Goal: Task Accomplishment & Management: Use online tool/utility

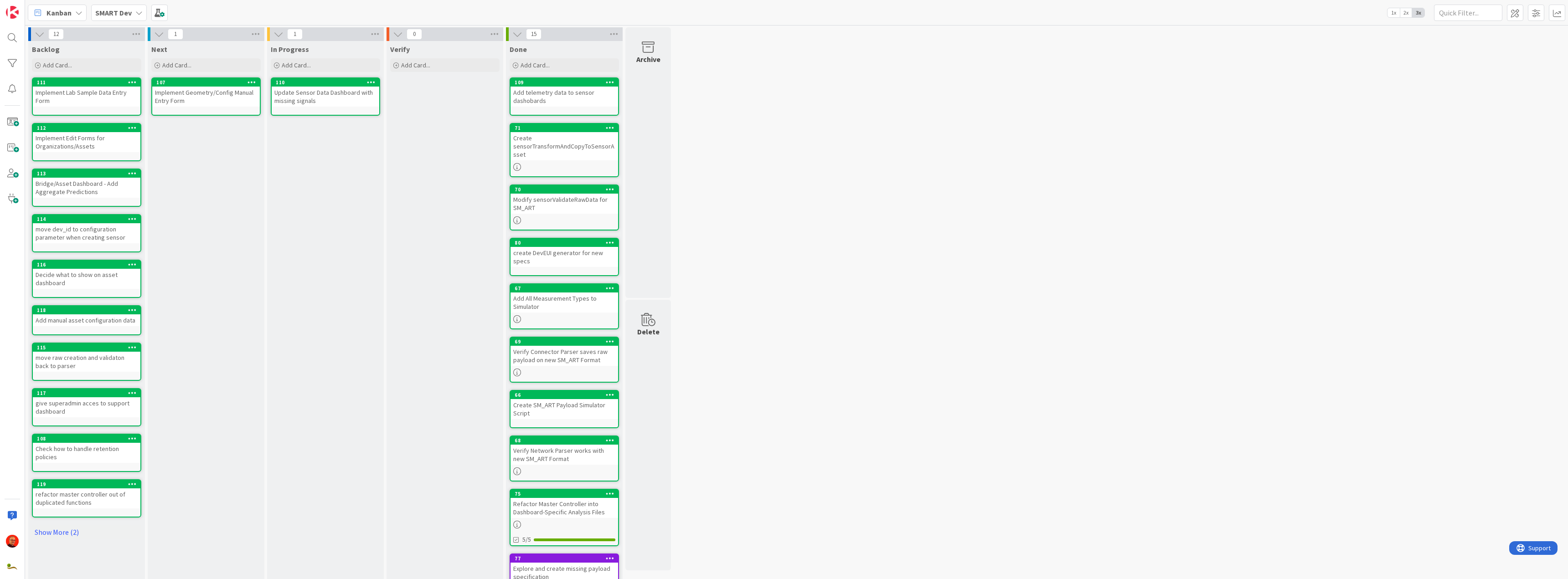
click at [115, 14] on b "SMART Dev" at bounding box center [113, 13] width 36 height 9
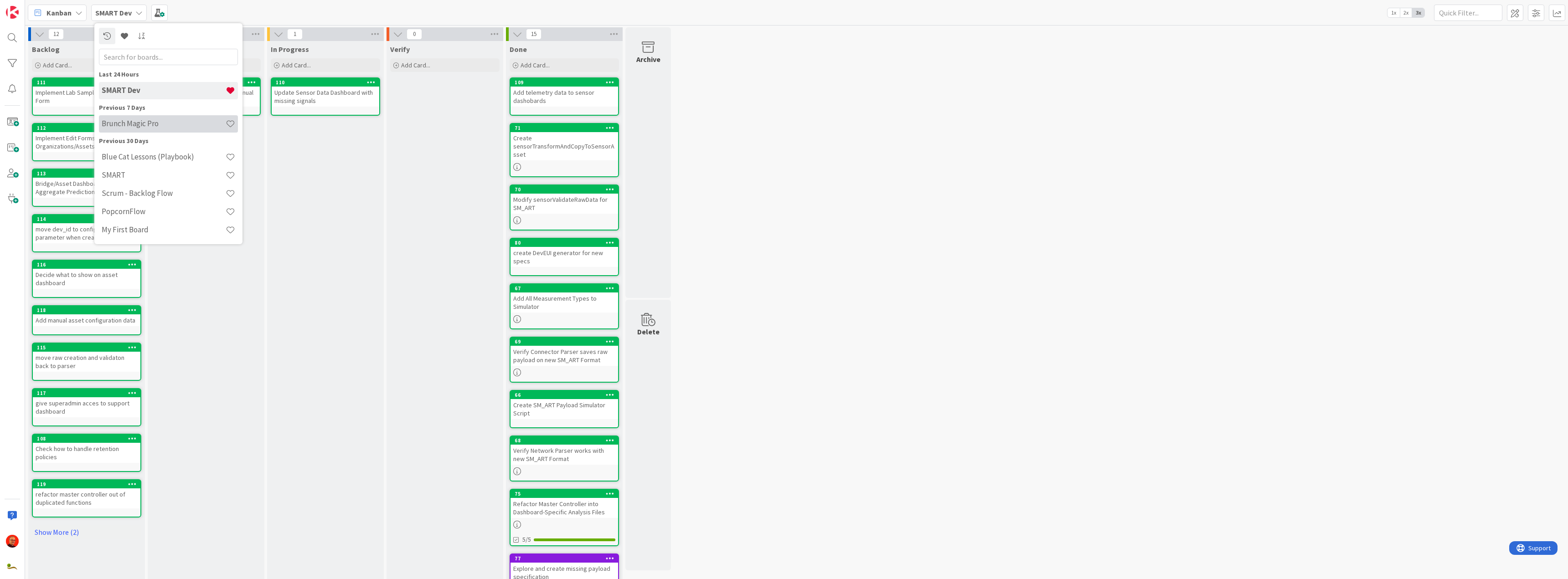
click at [151, 126] on h4 "Brunch Magic Pro" at bounding box center [163, 124] width 124 height 9
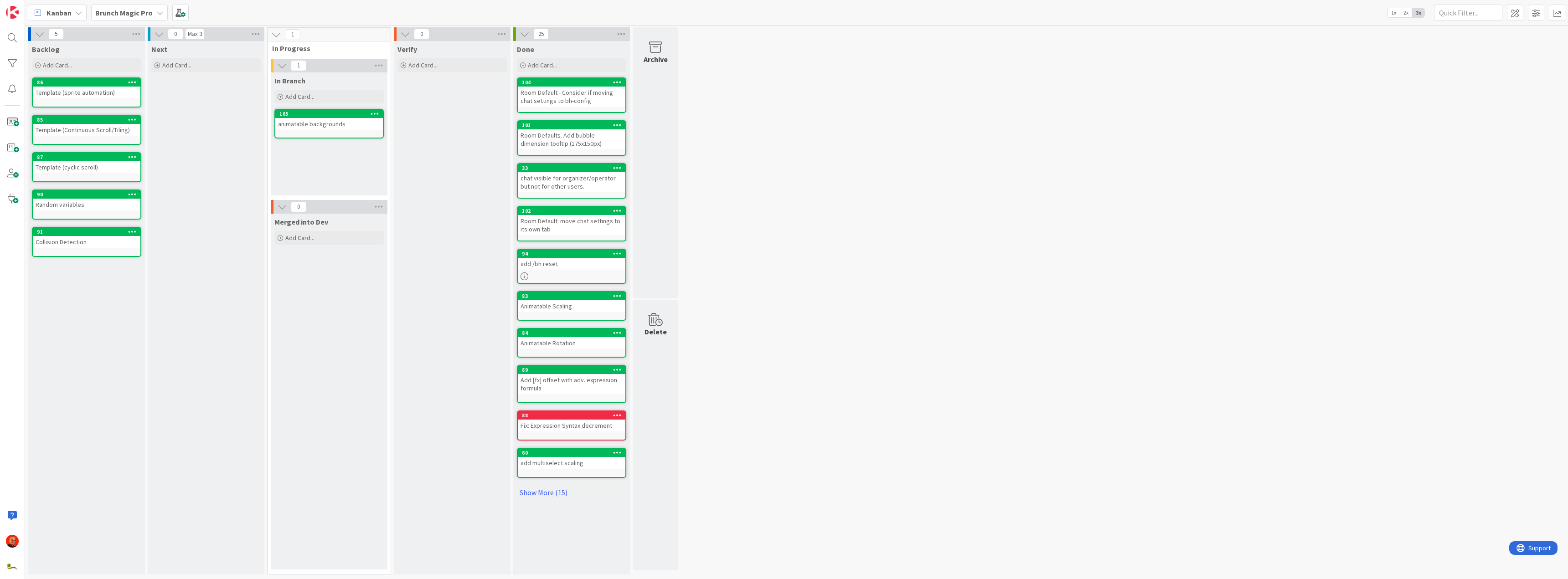
click at [206, 248] on div "Next Add Card..." at bounding box center [206, 308] width 116 height 534
click at [163, 65] on span "Add Card..." at bounding box center [177, 65] width 30 height 8
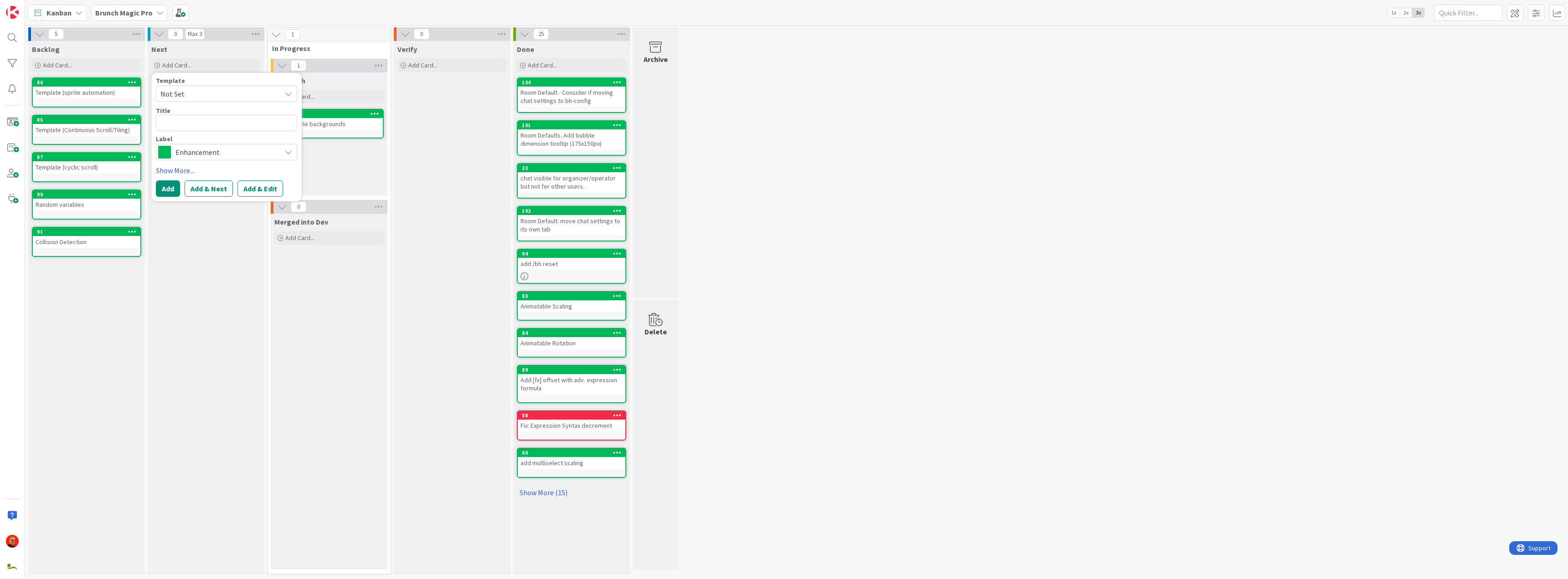
click at [152, 15] on div "Brunch Magic Pro" at bounding box center [129, 13] width 77 height 17
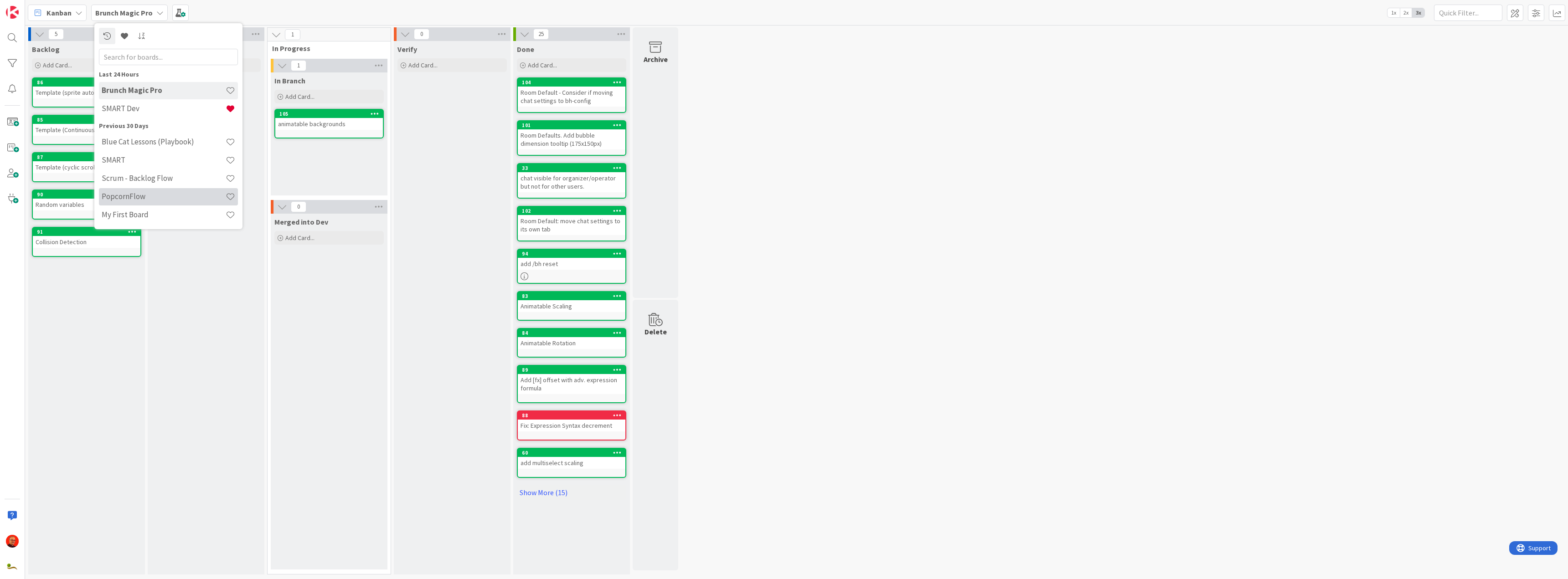
click at [129, 195] on h4 "PopcornFlow" at bounding box center [163, 197] width 124 height 9
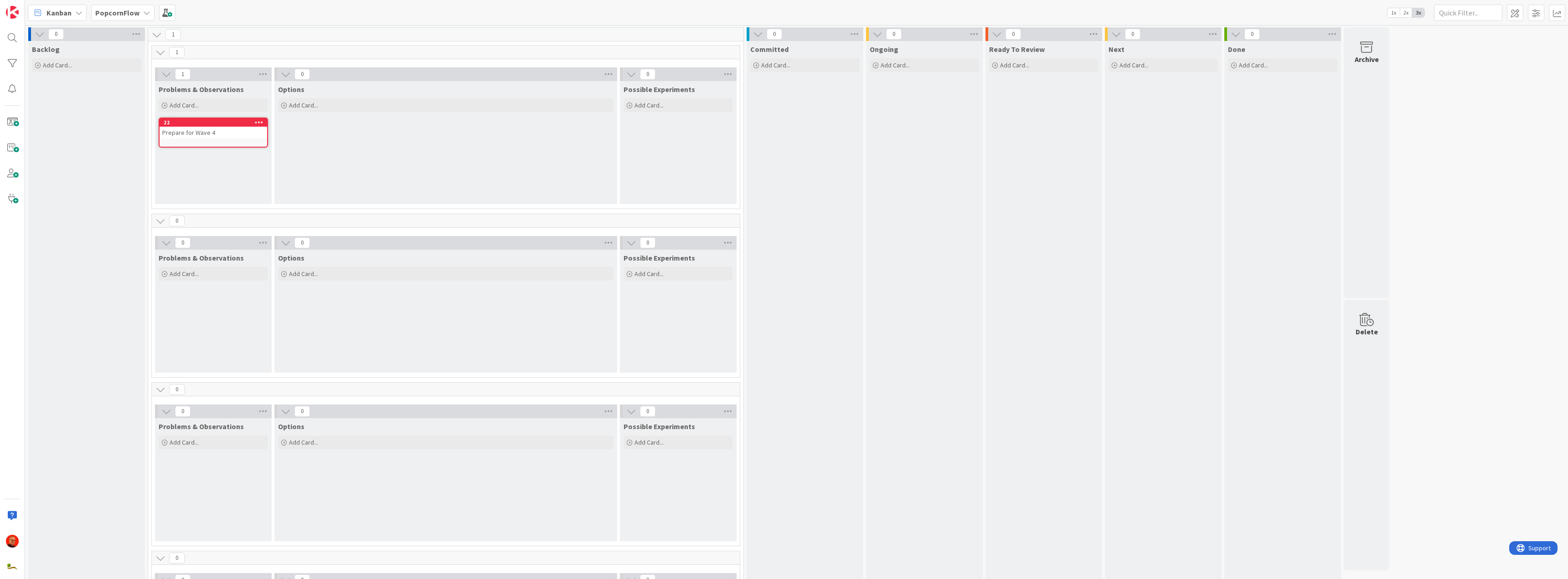
click at [201, 133] on div "Prepare for Wave 4" at bounding box center [213, 132] width 108 height 12
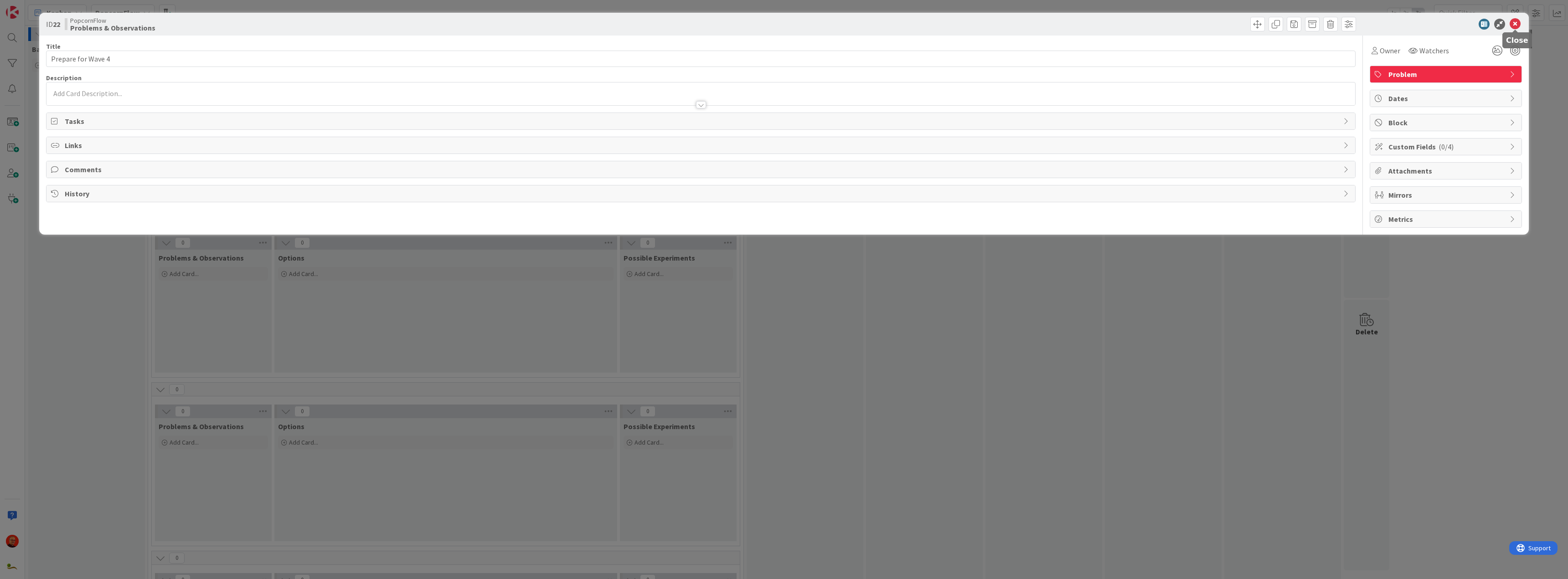
click at [1513, 21] on icon at bounding box center [1515, 24] width 11 height 11
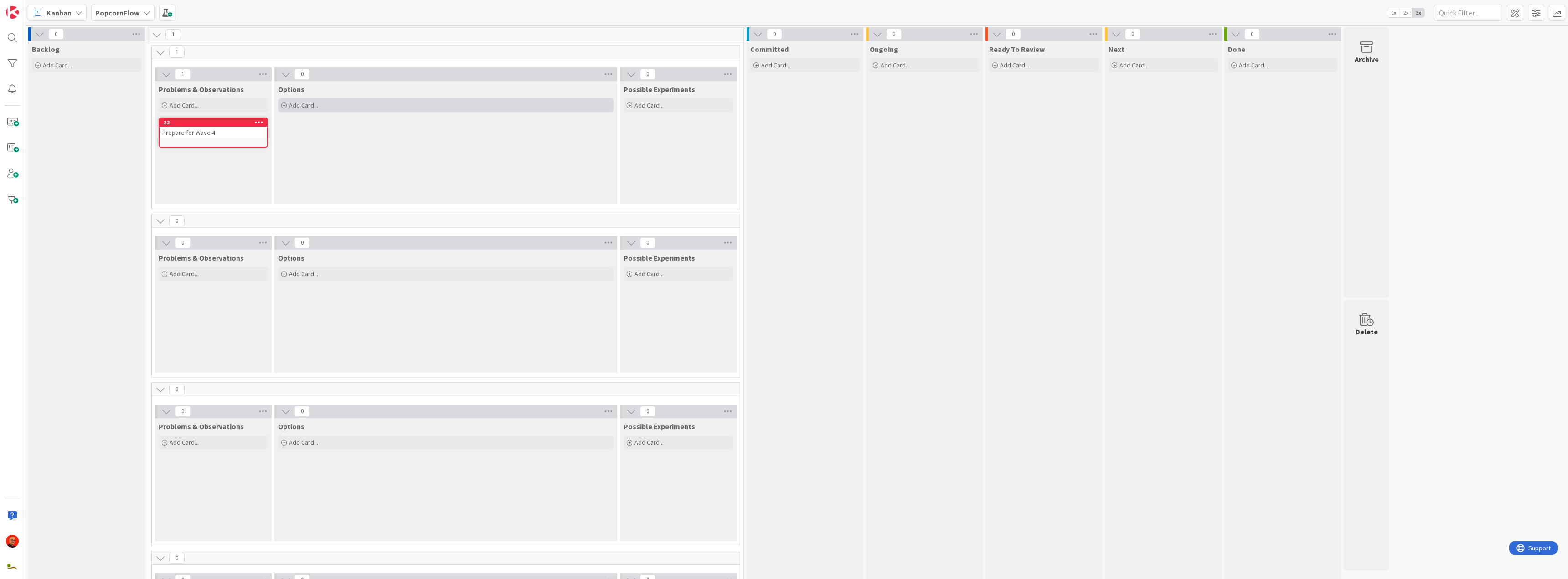
click at [302, 101] on div "Add Card..." at bounding box center [445, 105] width 335 height 14
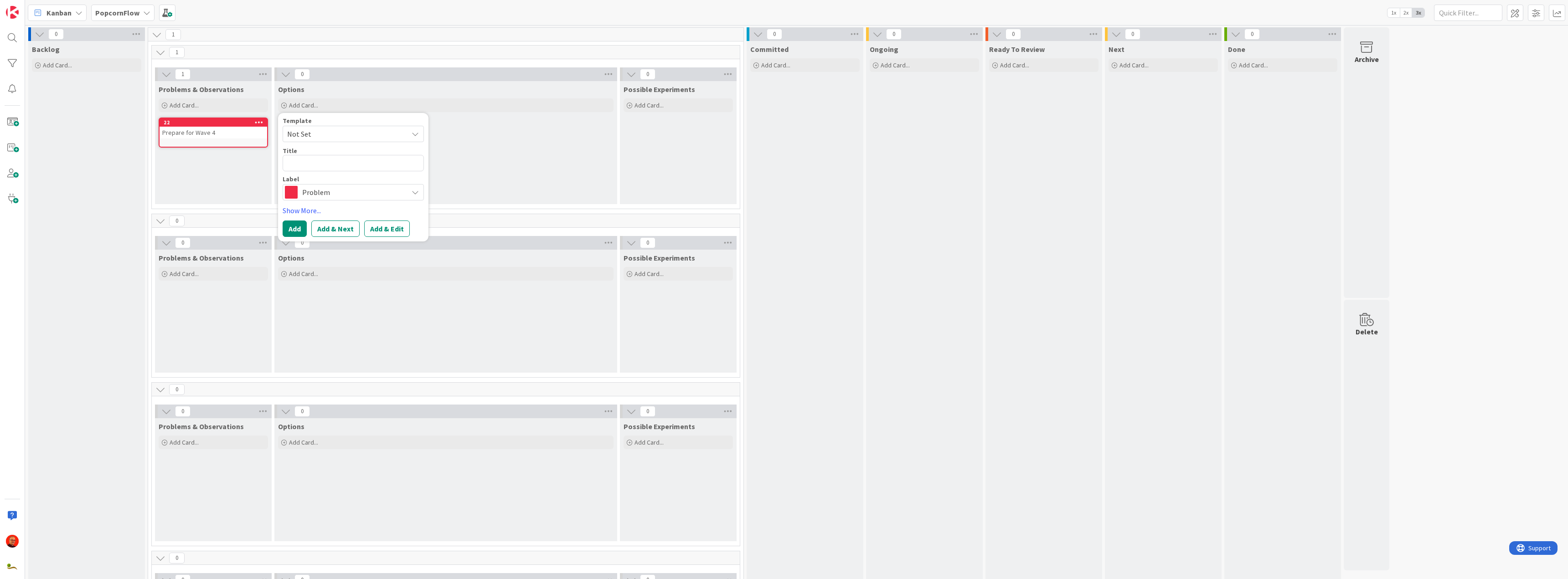
click at [324, 188] on span "Problem" at bounding box center [353, 192] width 102 height 13
click at [328, 248] on span "Options" at bounding box center [372, 247] width 111 height 14
click at [465, 118] on div "Options Add Card... Template Not Set Title 0 / 128 Label Options Experiment Pro…" at bounding box center [445, 142] width 343 height 123
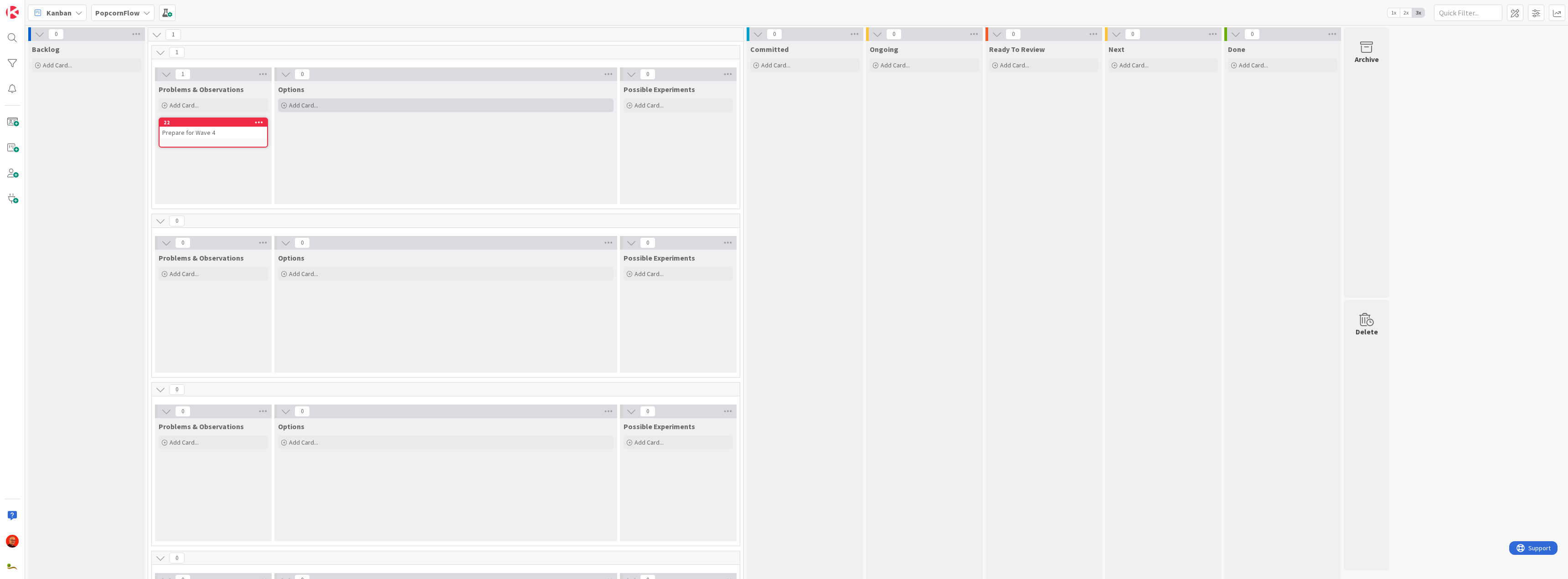
click at [310, 106] on span "Add Card..." at bounding box center [304, 105] width 30 height 8
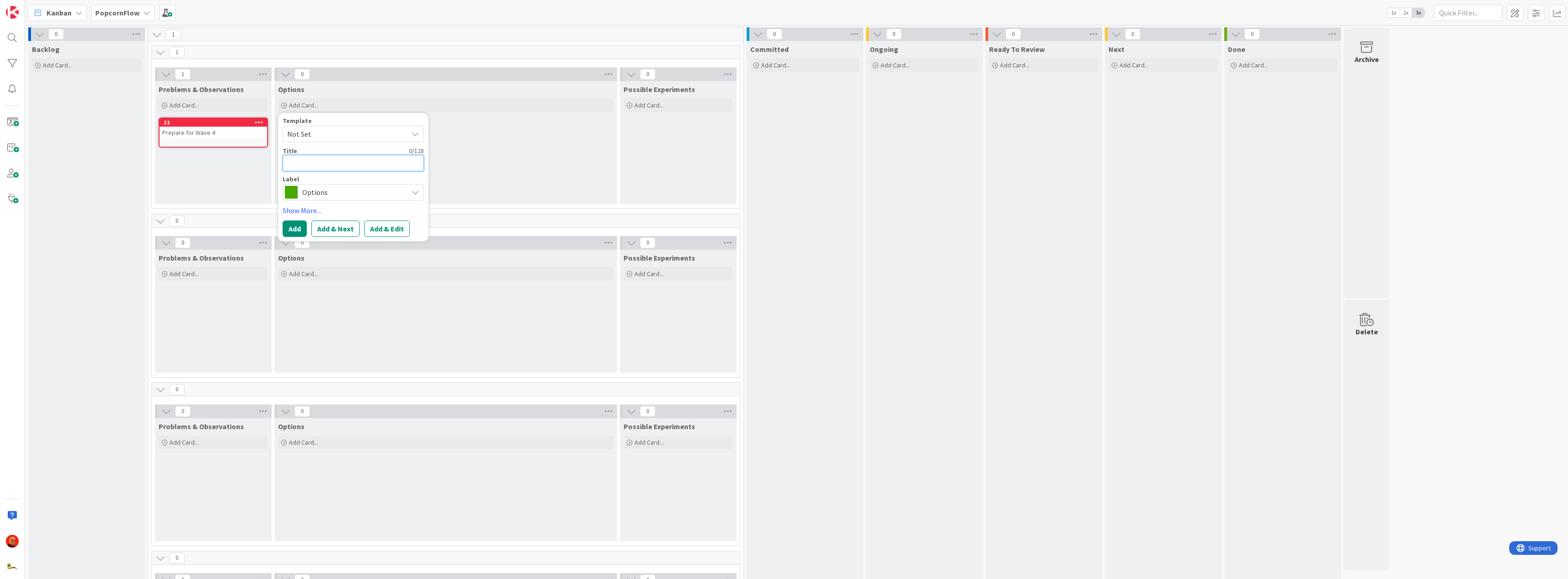
type textarea "x"
type textarea "S"
type textarea "x"
type textarea "Se"
type textarea "x"
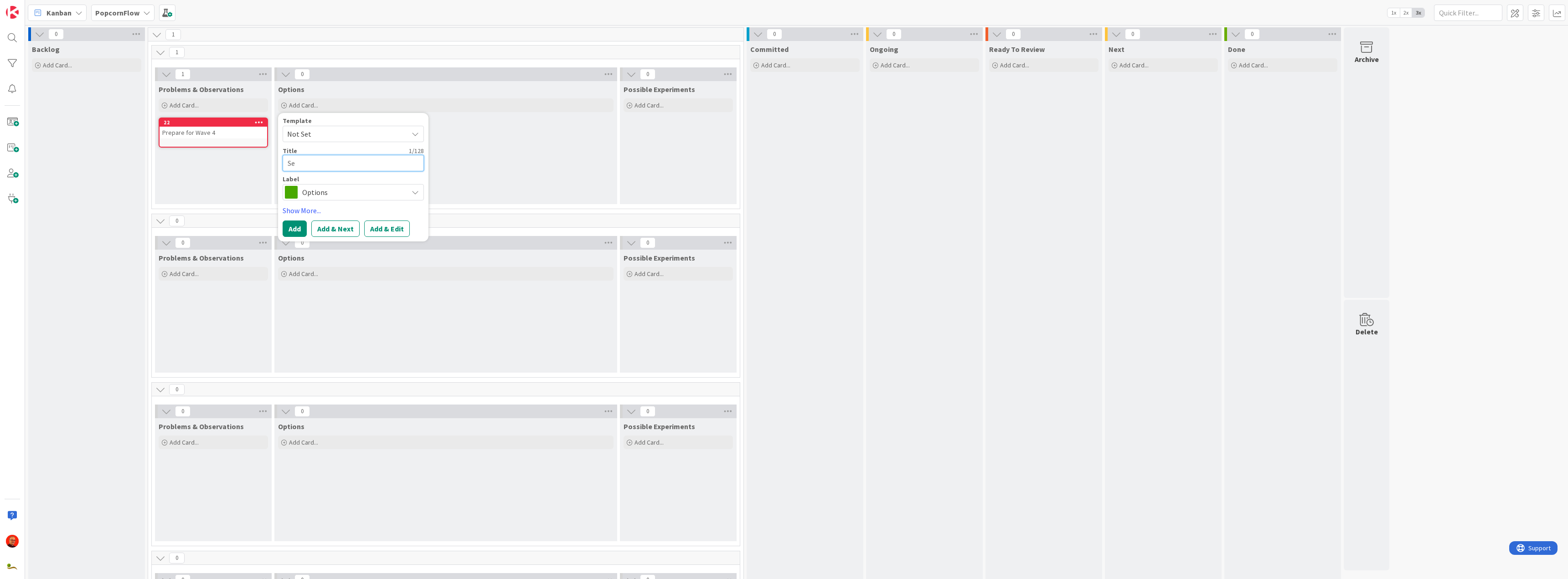
type textarea "Sen"
type textarea "x"
type textarea "Send"
type textarea "x"
type textarea "Send"
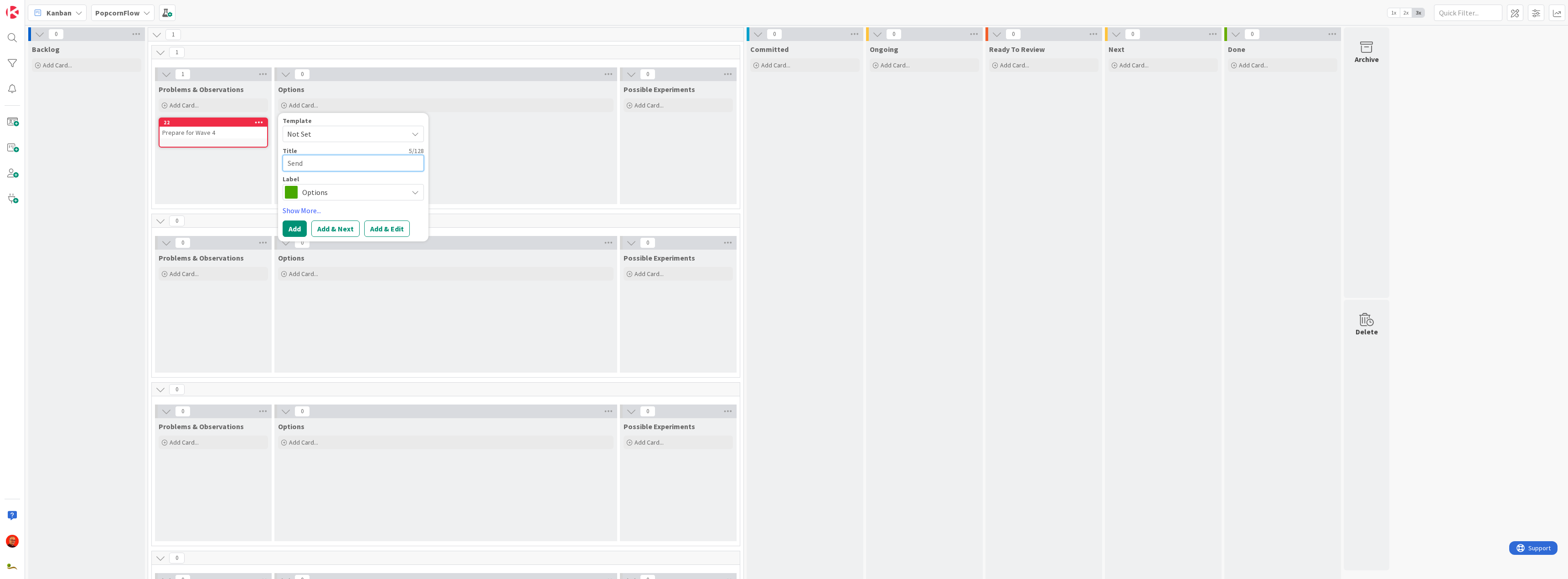
type textarea "x"
type textarea "Send e"
type textarea "x"
type textarea "Send em"
type textarea "x"
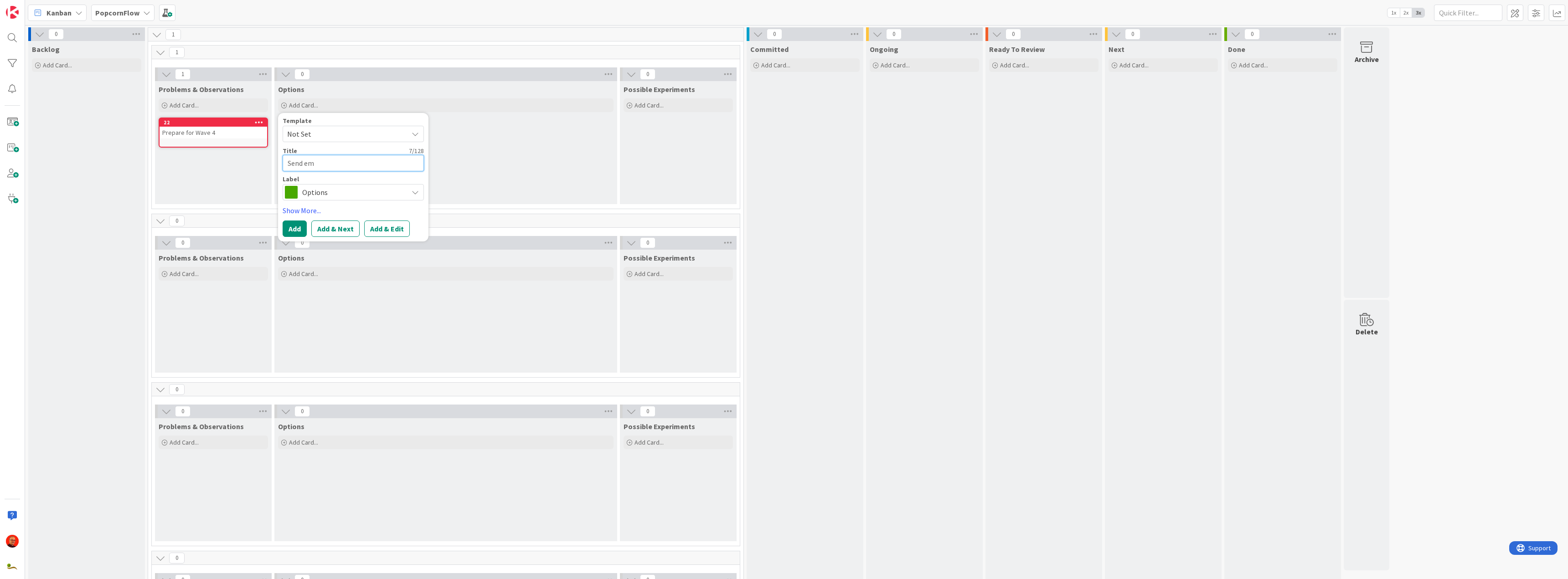
type textarea "Send ema"
type textarea "x"
type textarea "Send emai"
type textarea "x"
type textarea "Send email"
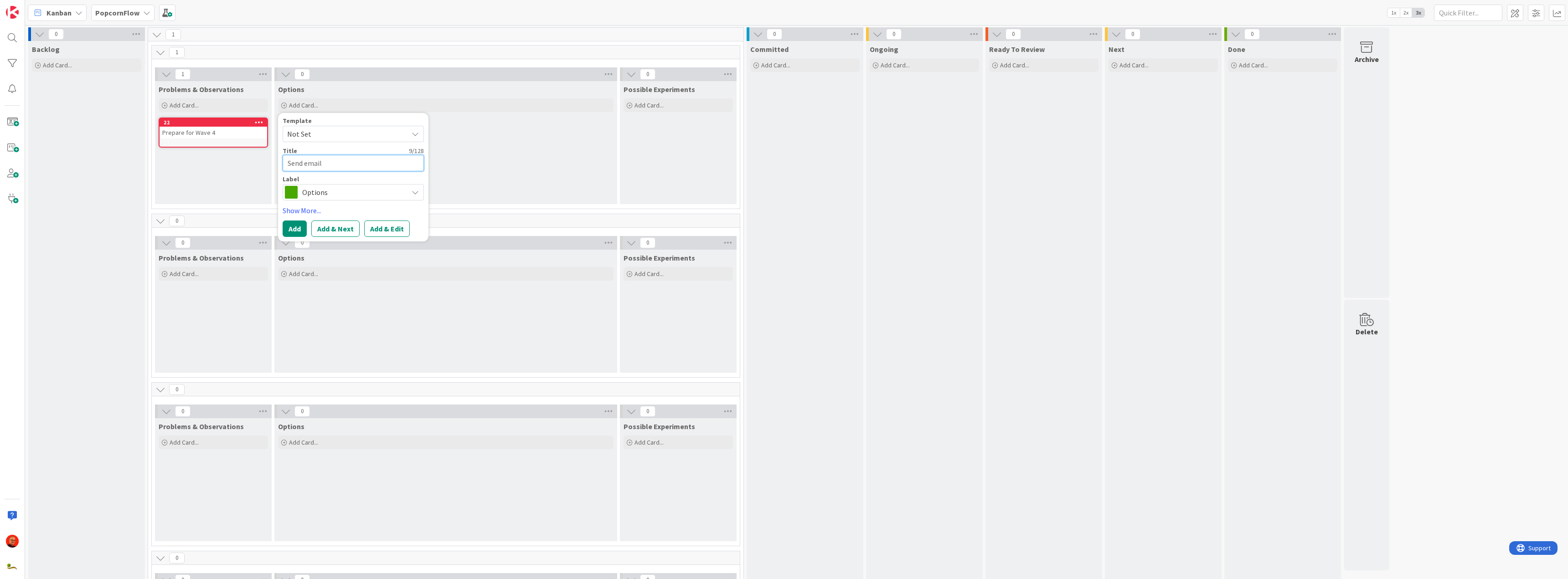
type textarea "x"
type textarea "Send email"
type textarea "x"
type textarea "Send email s"
type textarea "x"
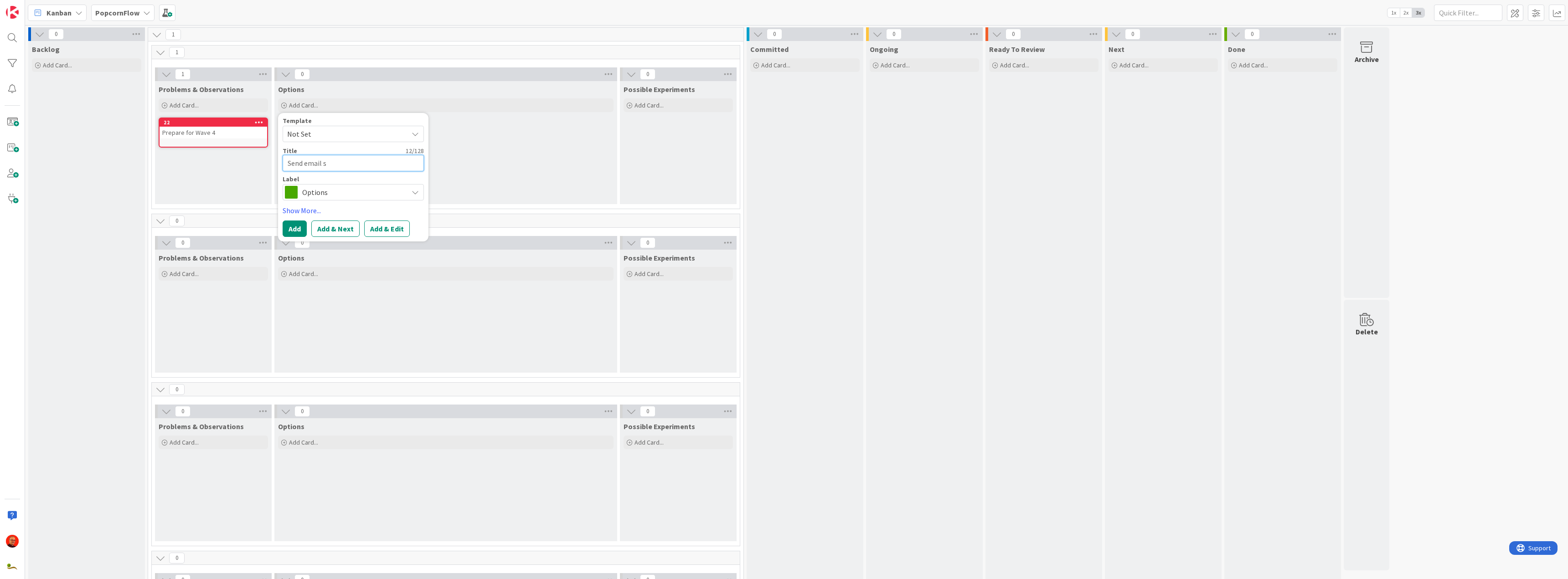
type textarea "Send email se"
type textarea "x"
type textarea "Send email seu"
type textarea "x"
type textarea "Send email se"
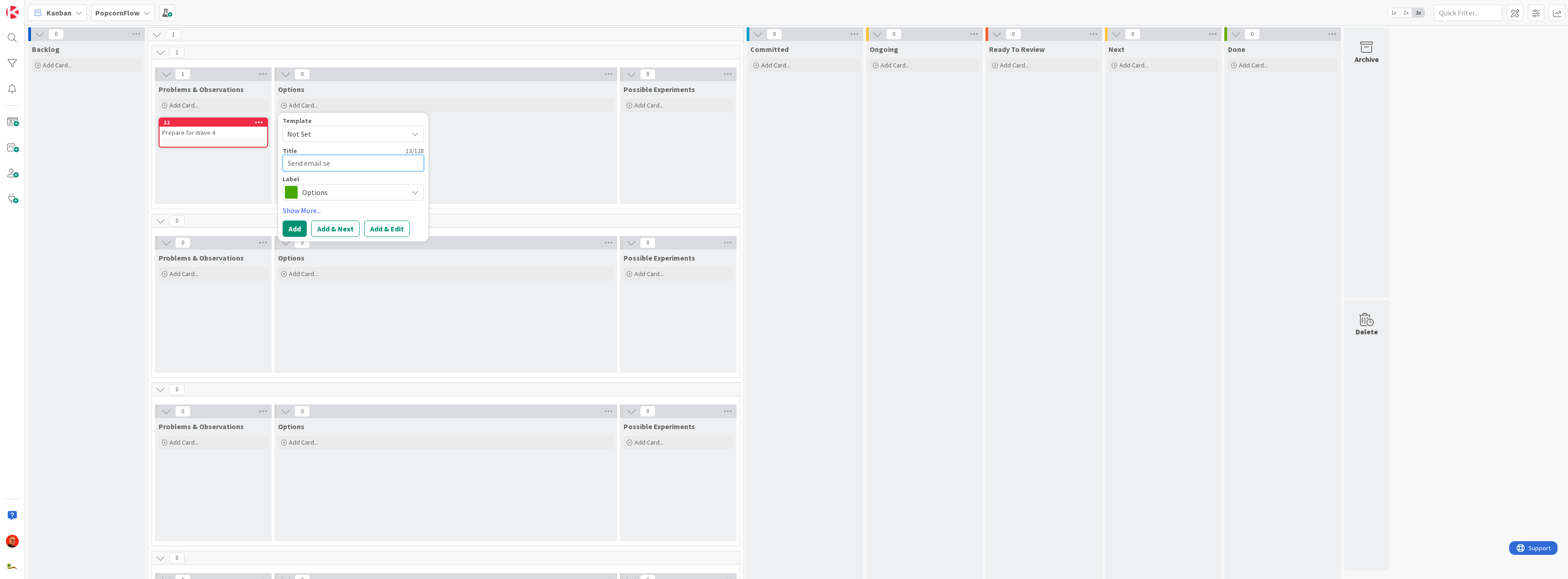
type textarea "x"
type textarea "Send email seq"
type textarea "x"
type textarea "Send email sequ"
type textarea "x"
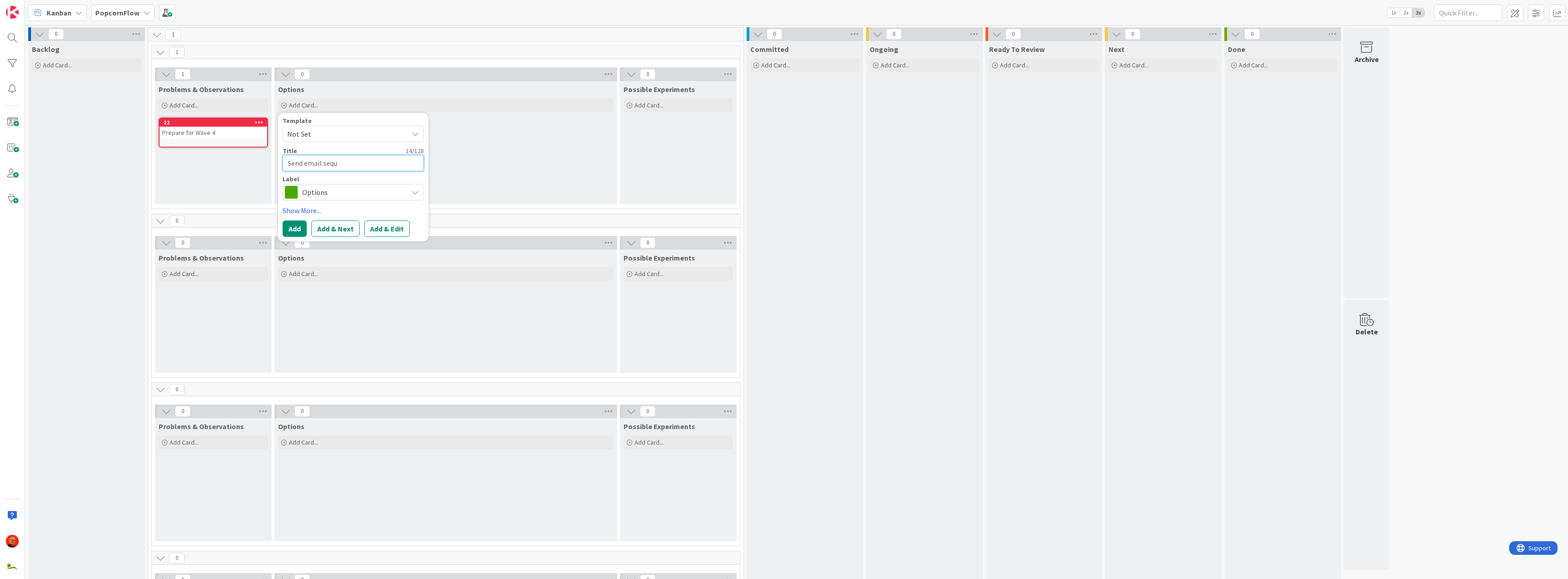
type textarea "Send email seque"
type textarea "x"
type textarea "Send email sequen"
type textarea "x"
type textarea "Send email sequenc"
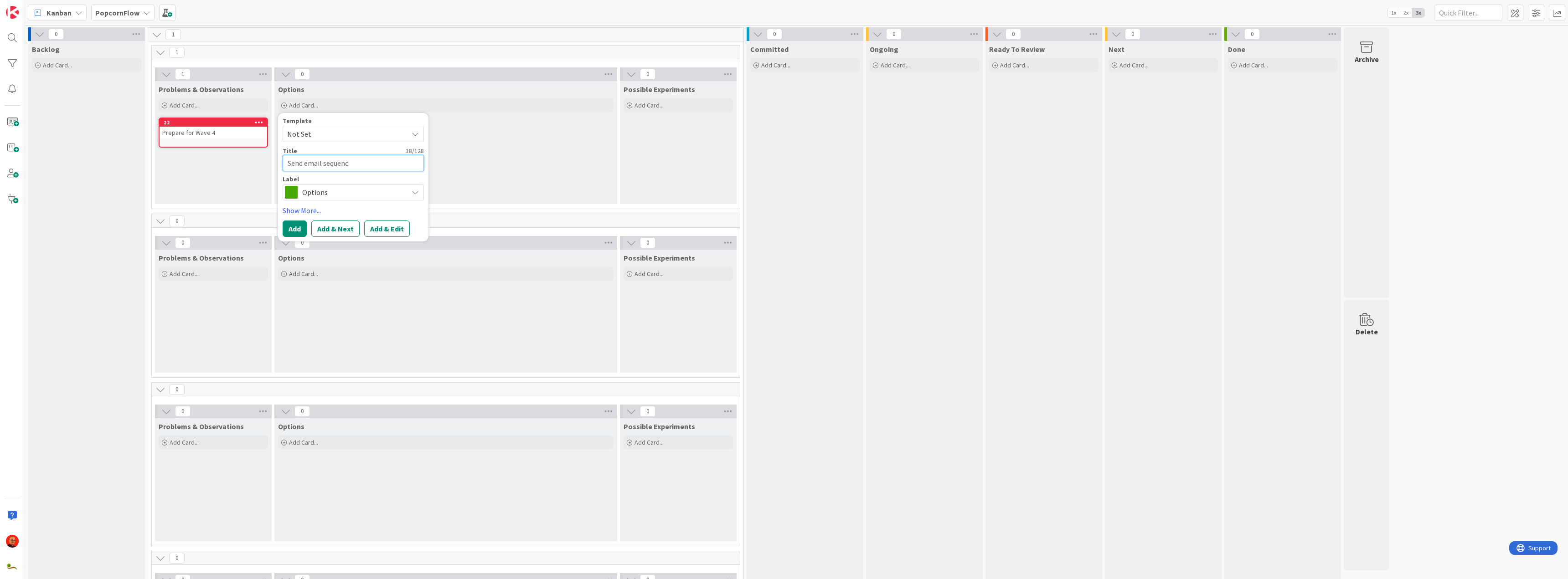
type textarea "x"
type textarea "Send email sequence"
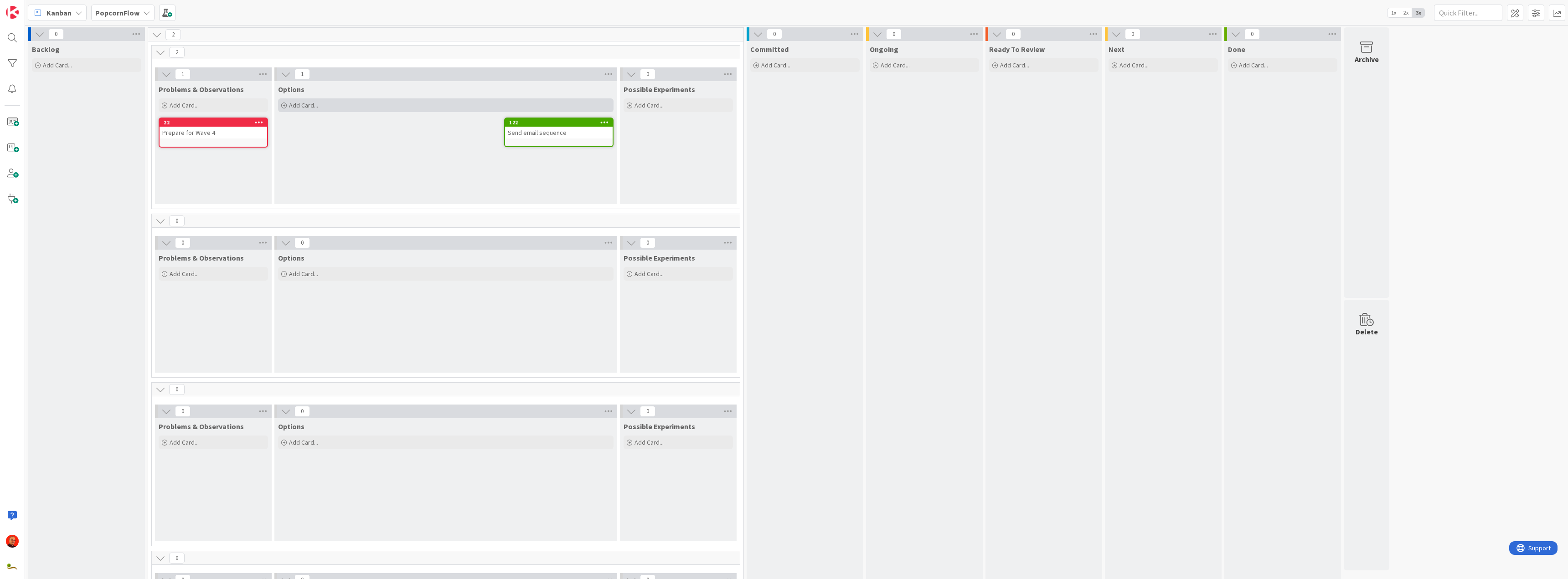
click at [334, 105] on div "Add Card..." at bounding box center [445, 105] width 335 height 14
type textarea "x"
type textarea "I"
type textarea "x"
type textarea "In"
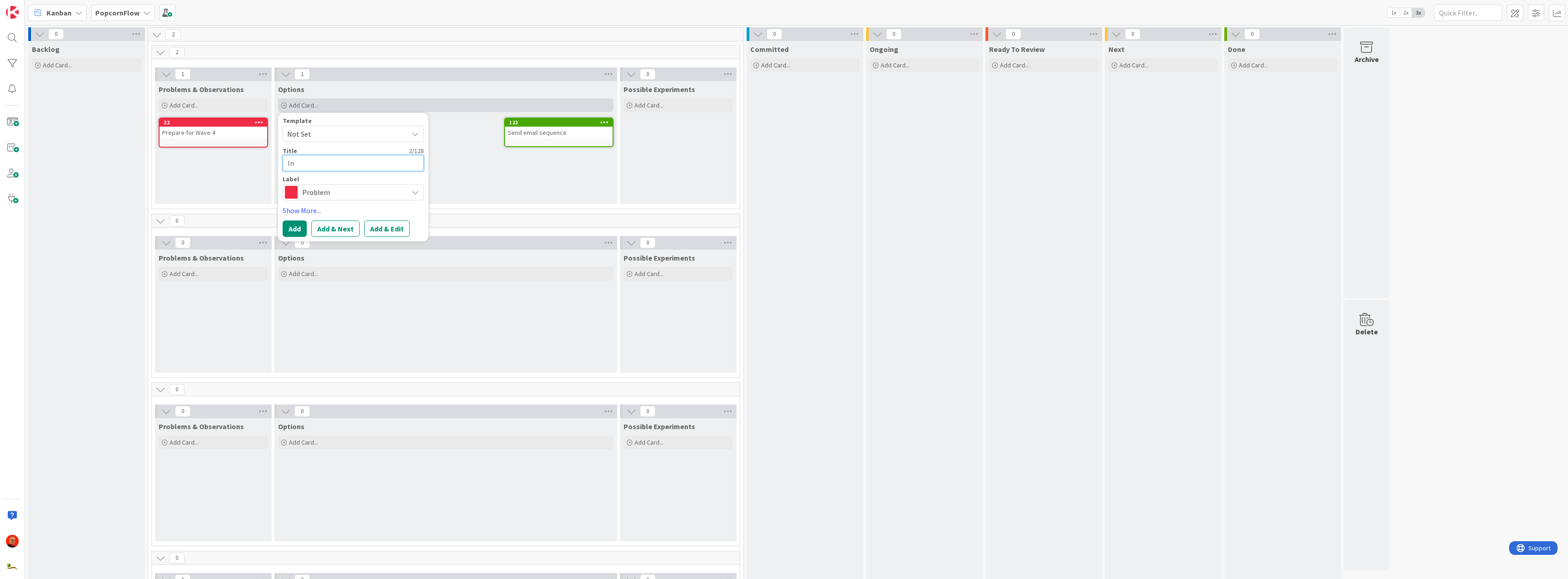
type textarea "x"
type textarea "Inv"
type textarea "x"
type textarea "Invi"
type textarea "x"
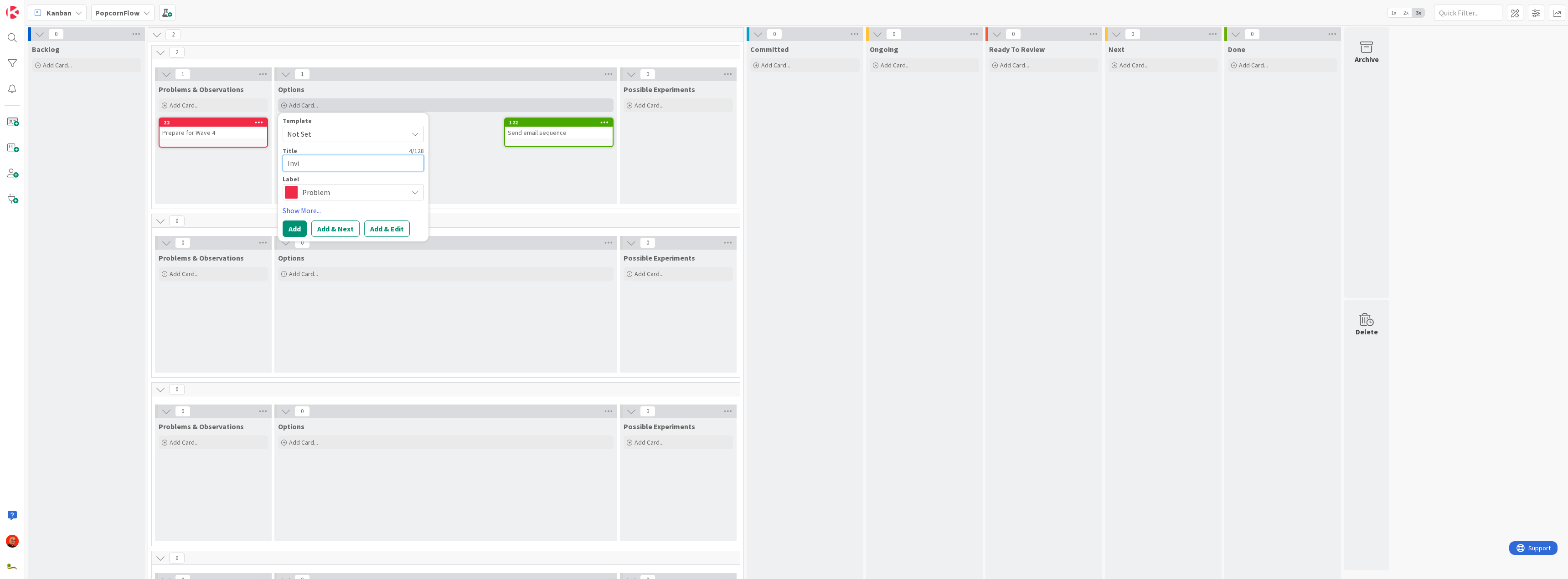
type textarea "Invit"
type textarea "x"
type textarea "Invite"
type textarea "x"
type textarea "Invite"
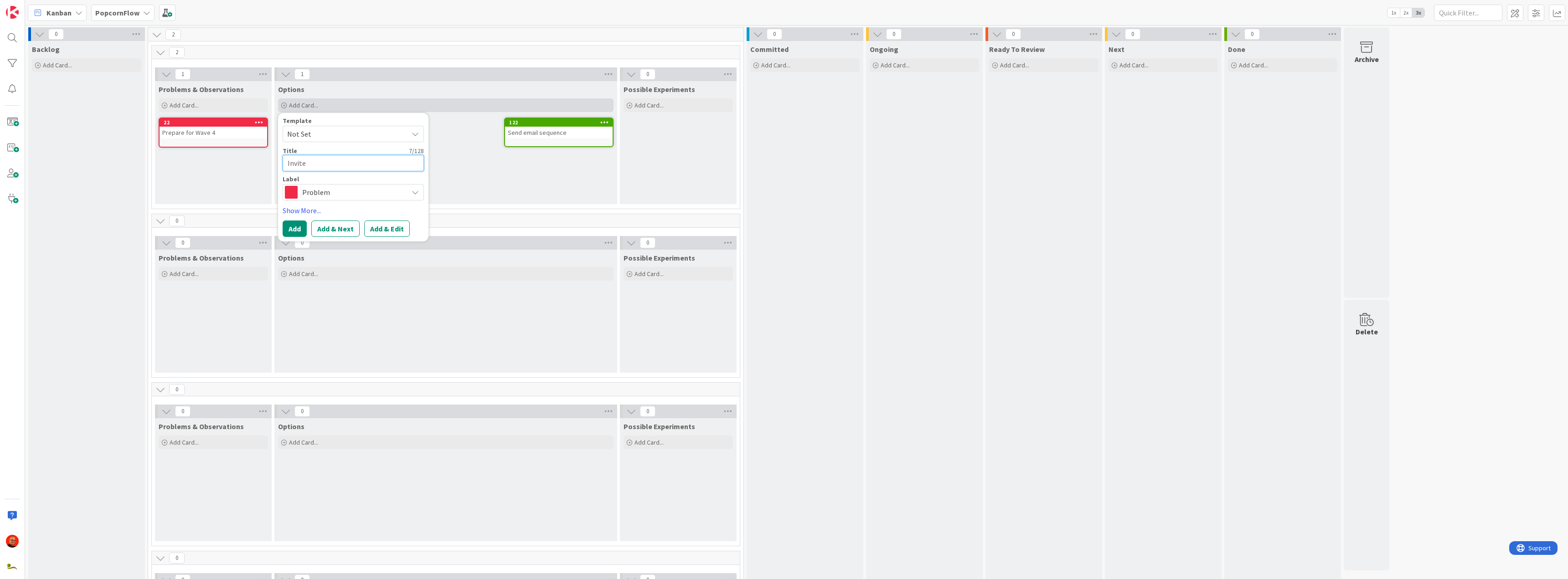
type textarea "x"
type textarea "Invite N"
type textarea "x"
type textarea "Invite Ne"
type textarea "x"
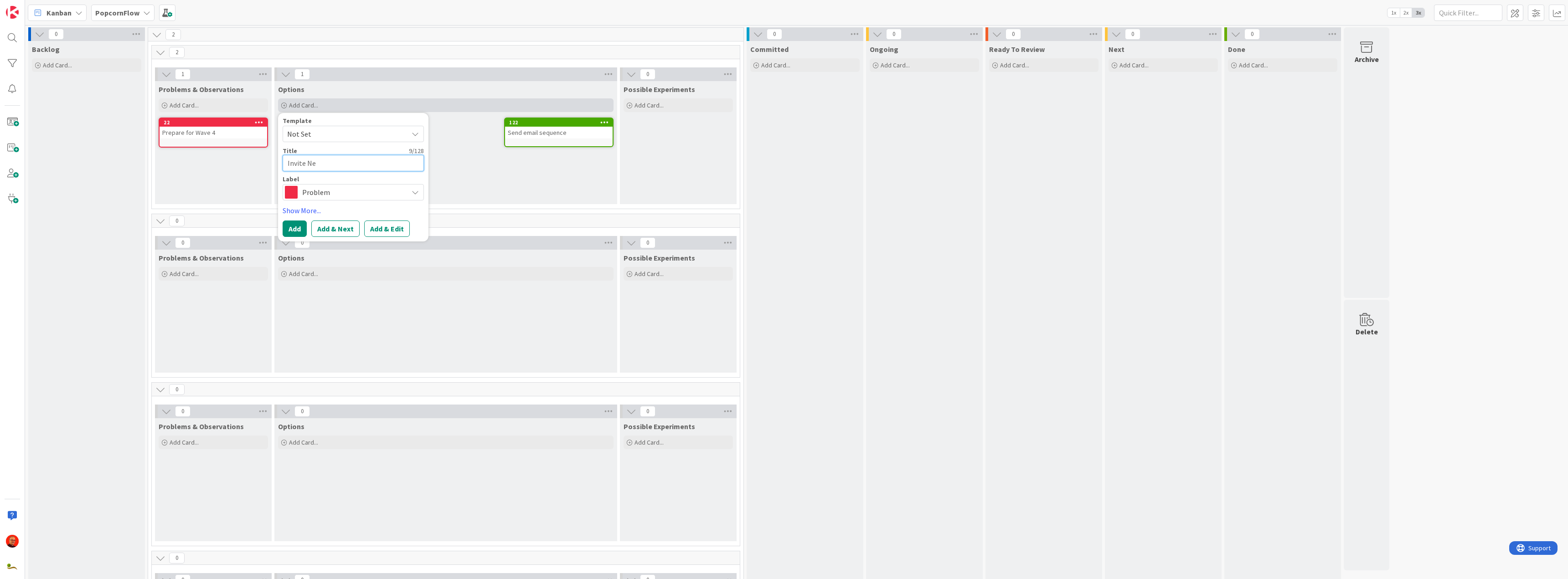
type textarea "Invite New"
type textarea "x"
type textarea "Invite New"
type textarea "x"
type textarea "Invite New P"
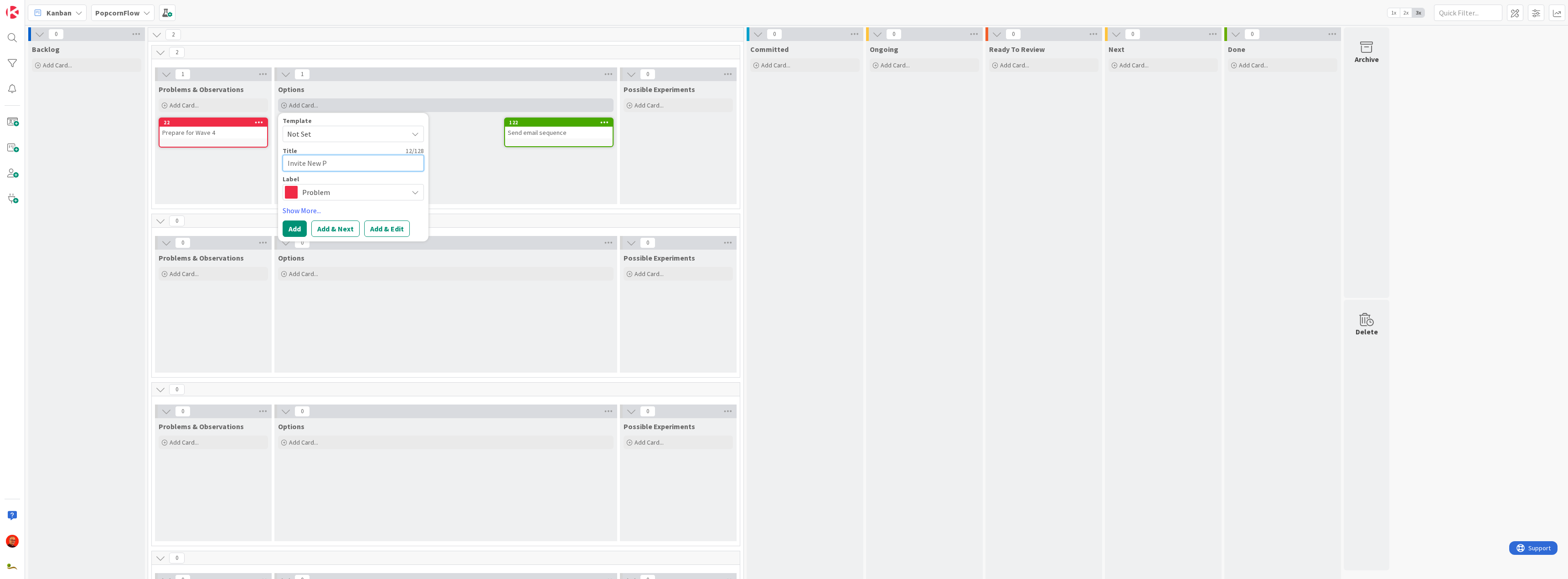
type textarea "x"
type textarea "Invite New Pe"
type textarea "x"
type textarea "Invite New Peo"
type textarea "x"
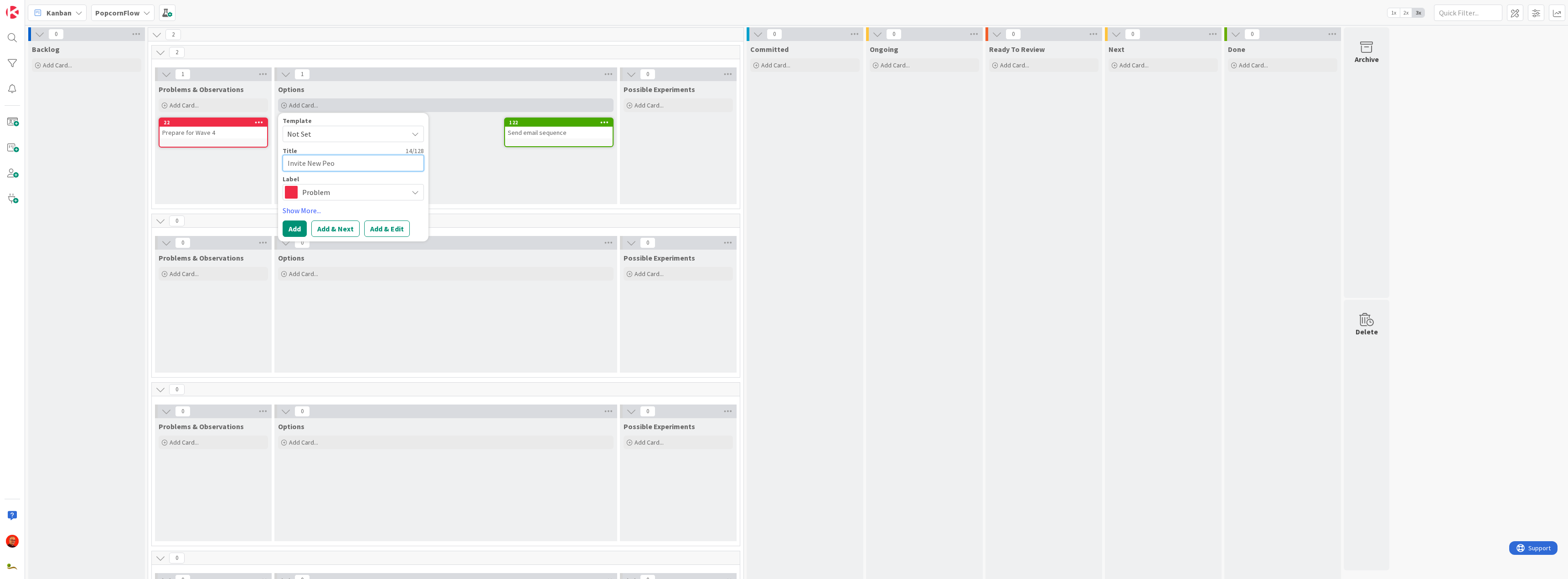
type textarea "Invite New Peop"
type textarea "x"
type textarea "Invite New Peopl"
type textarea "x"
type textarea "Invite New People"
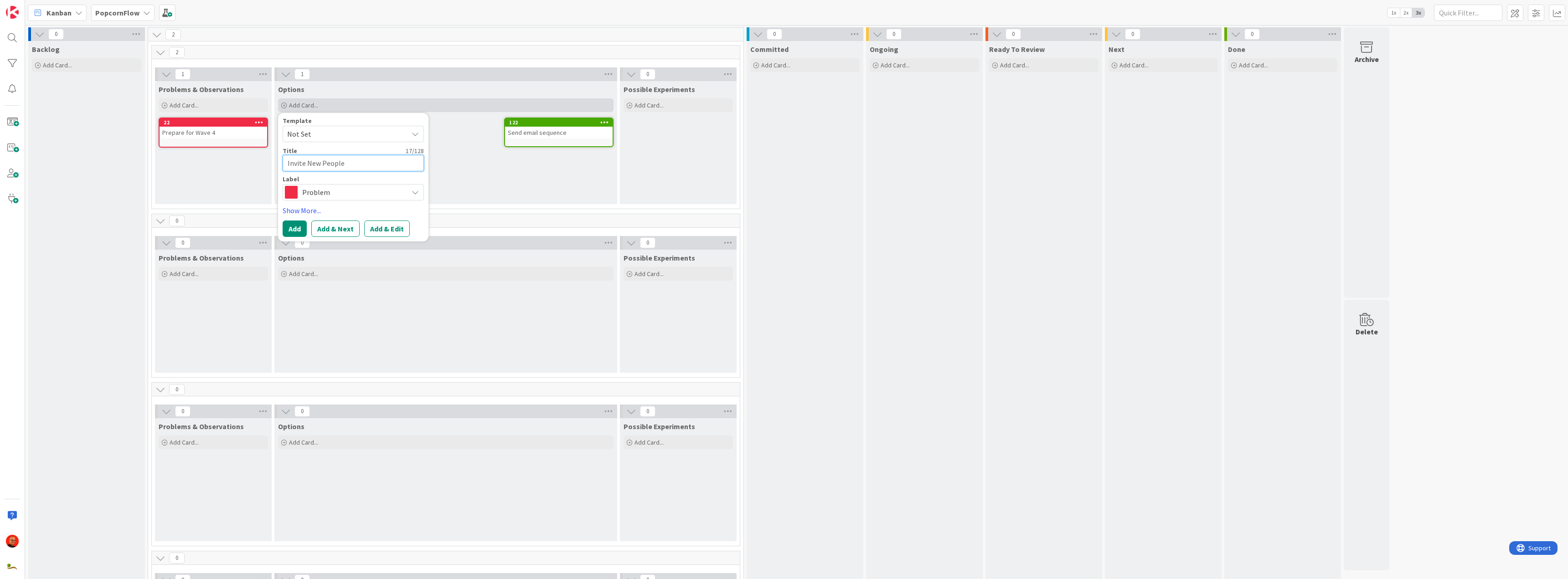
type textarea "x"
type textarea "Invite New People"
type textarea "x"
type textarea "Invite New People t"
type textarea "x"
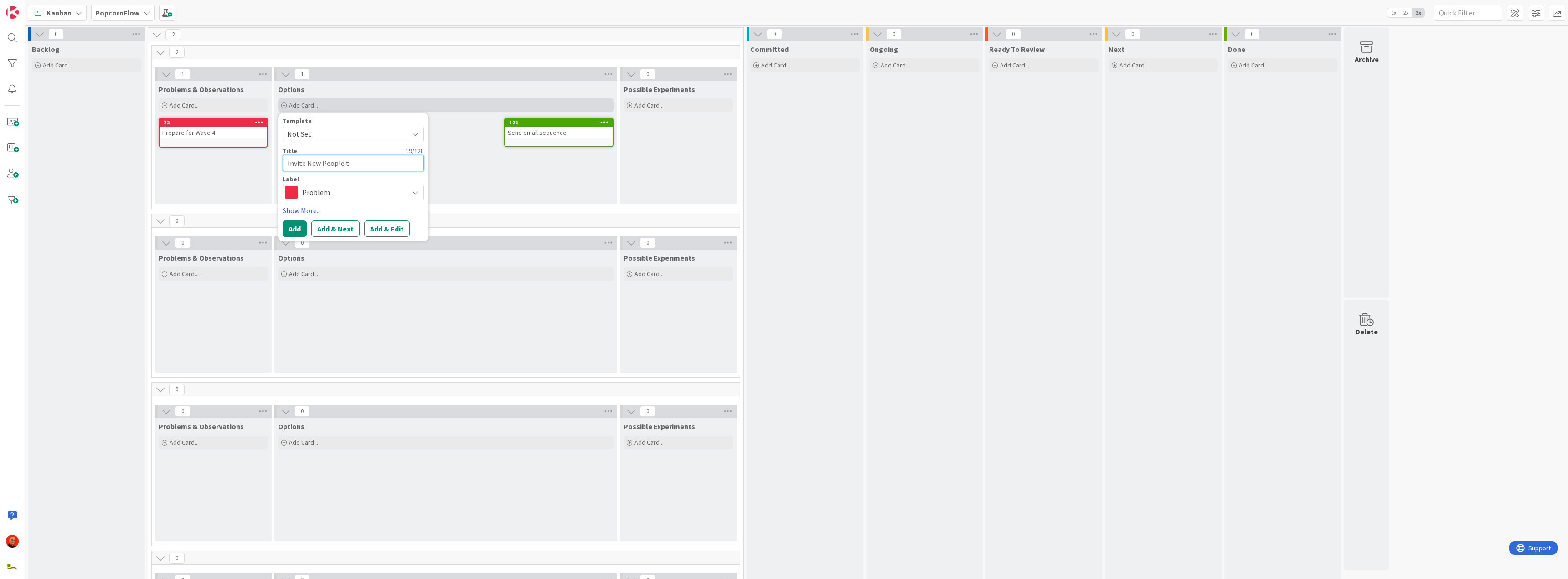
type textarea "Invite New People to"
type textarea "x"
type textarea "Invite New People to"
type textarea "x"
type textarea "Invite New People to"
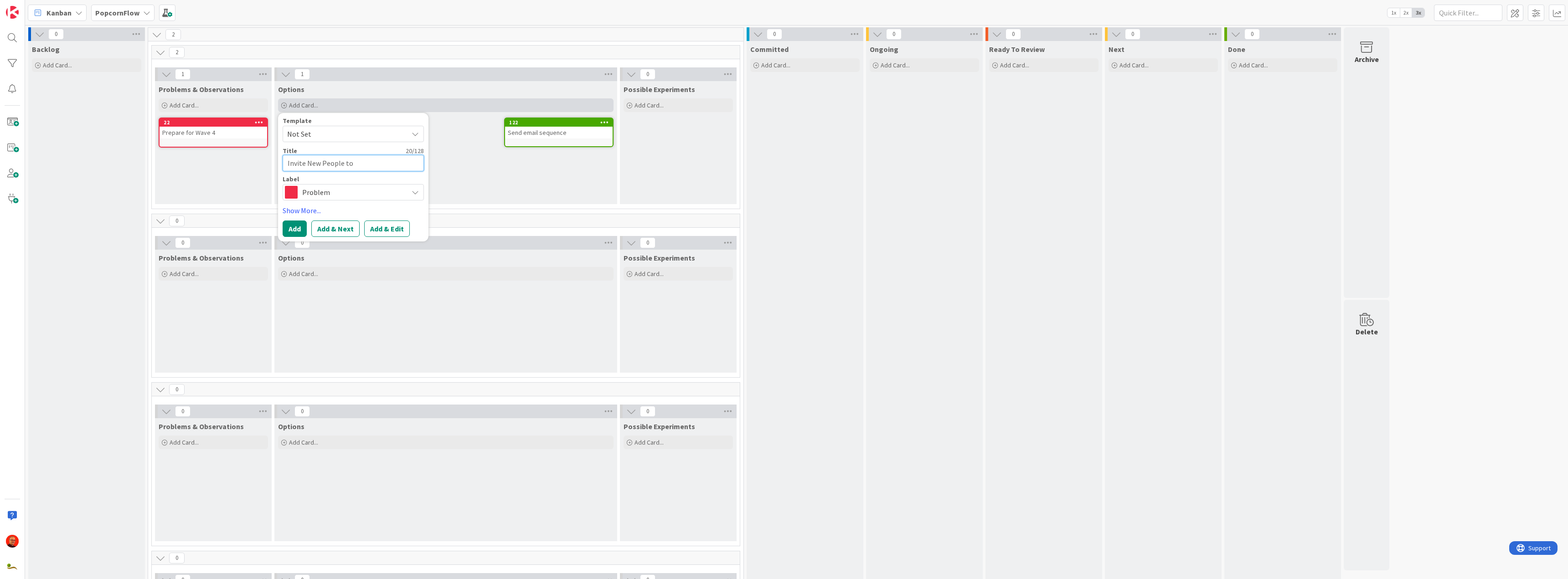
type textarea "x"
type textarea "Invite New People t"
type textarea "x"
type textarea "Invite New People"
click at [391, 287] on div "Options Add Card..." at bounding box center [445, 311] width 343 height 123
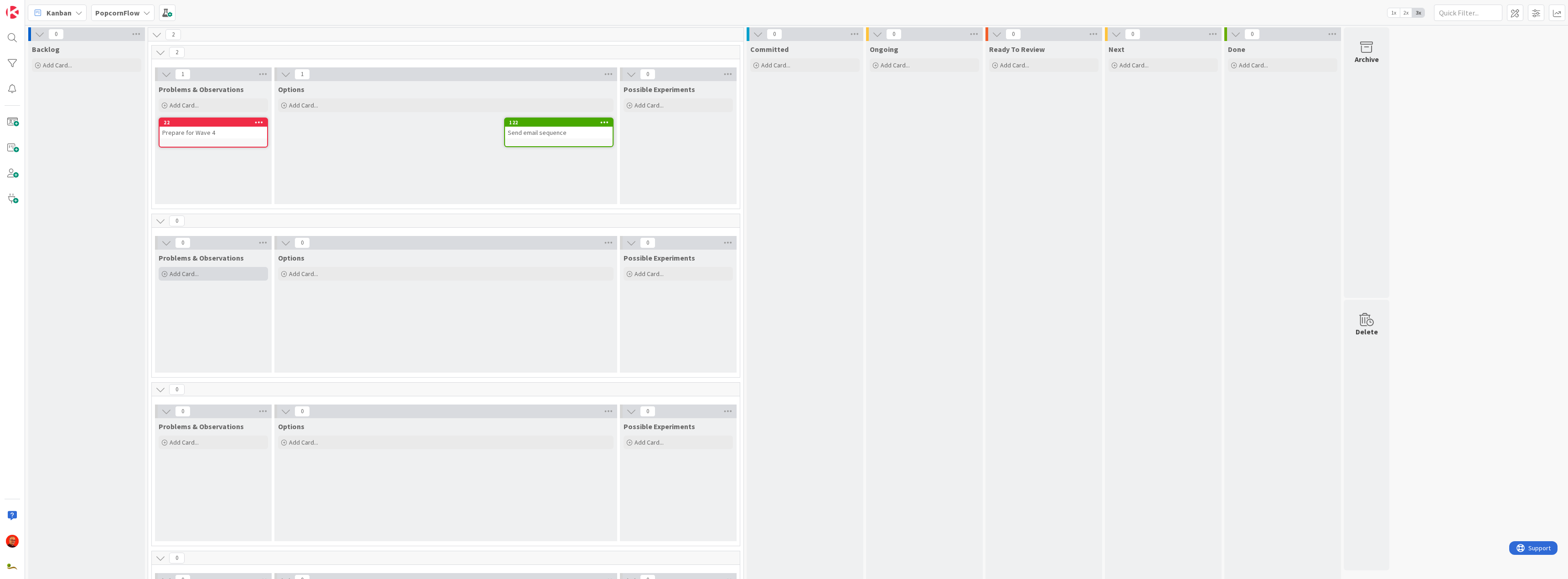
click at [222, 271] on div "Add Card..." at bounding box center [213, 273] width 109 height 14
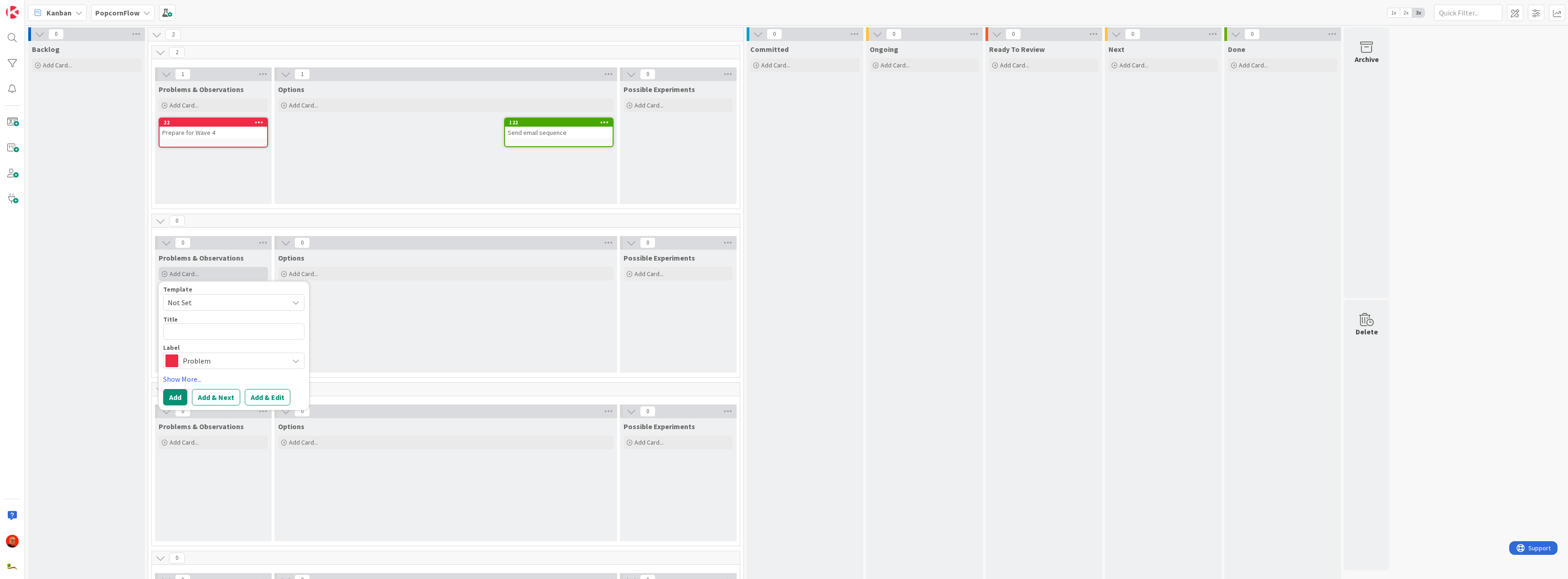
type textarea "x"
type textarea "N"
type textarea "x"
type textarea "Ne"
type textarea "x"
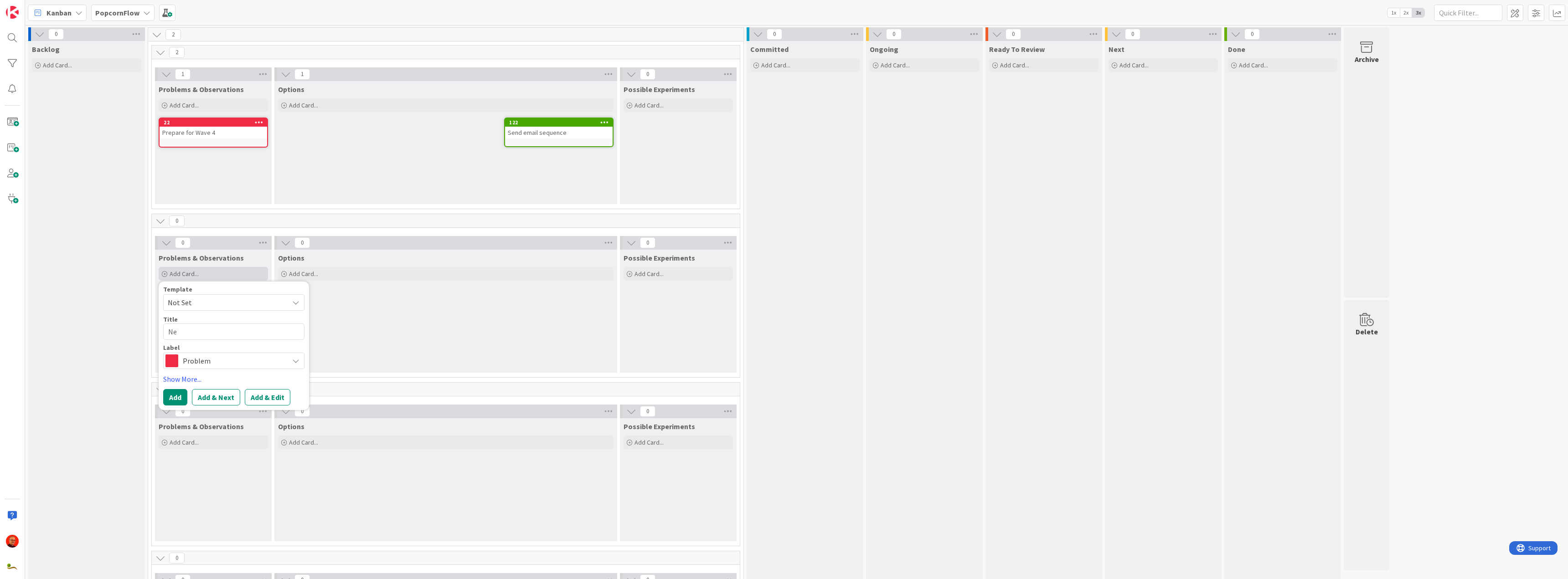
type textarea "New"
type textarea "x"
type textarea "New"
type textarea "x"
type textarea "New p"
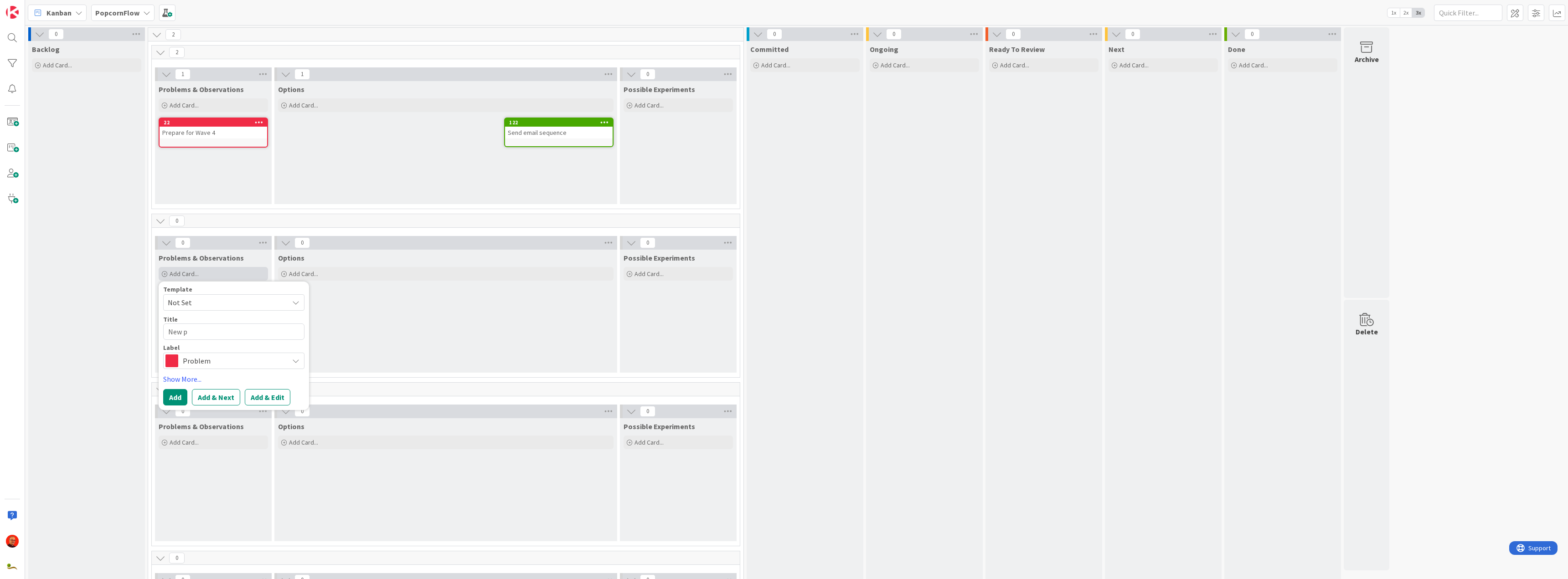
type textarea "x"
type textarea "New pe"
type textarea "x"
type textarea "New peo"
type textarea "x"
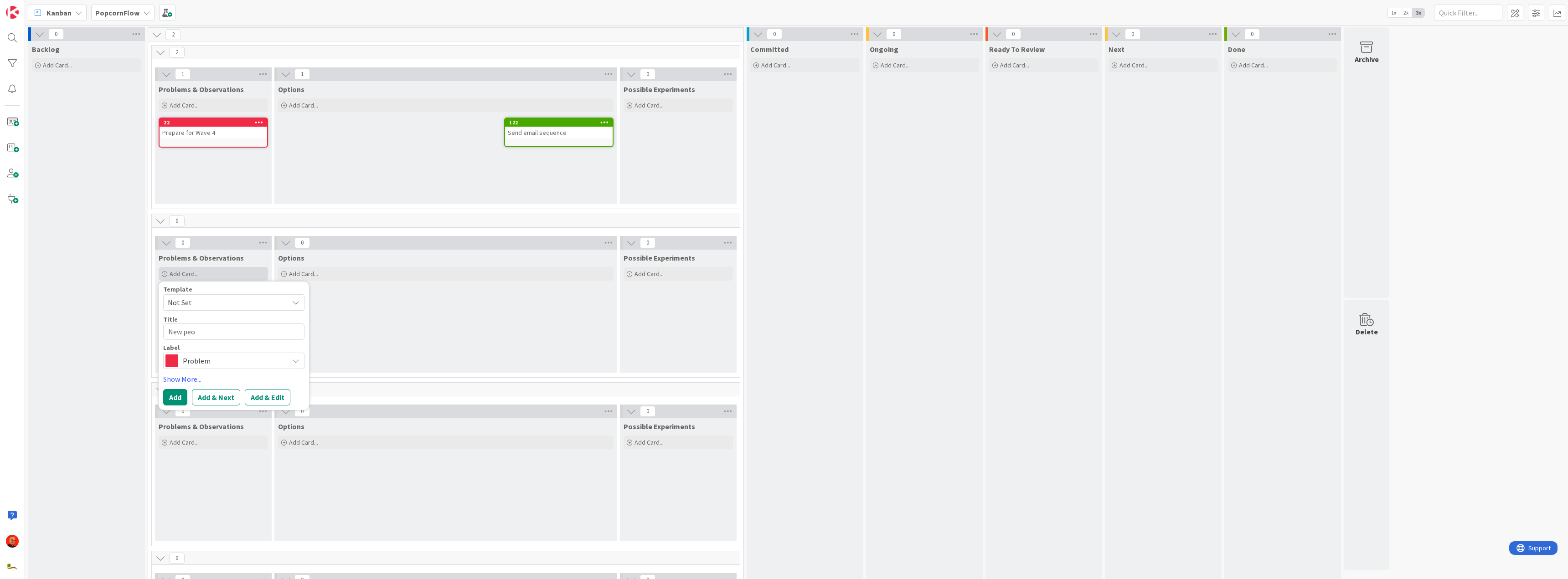
type textarea "New peol"
type textarea "x"
type textarea "New peole"
type textarea "x"
type textarea "New peol"
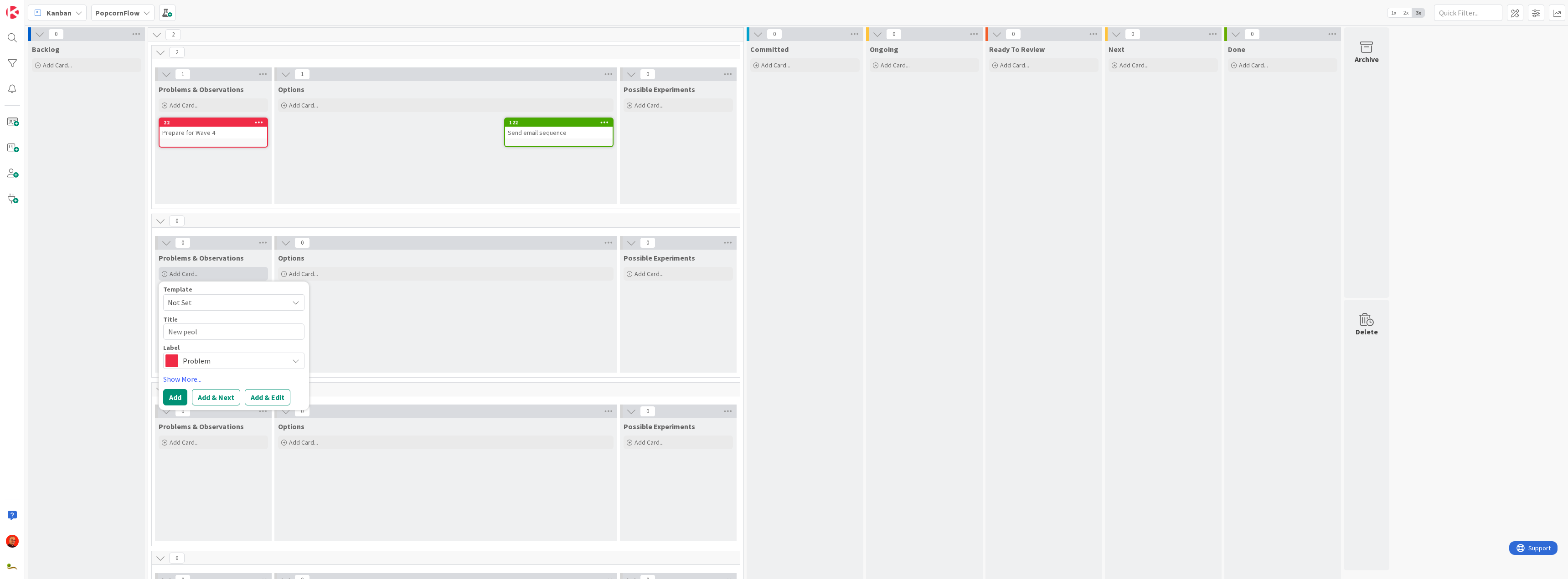
type textarea "x"
type textarea "New peo"
type textarea "x"
type textarea "New peop"
type textarea "x"
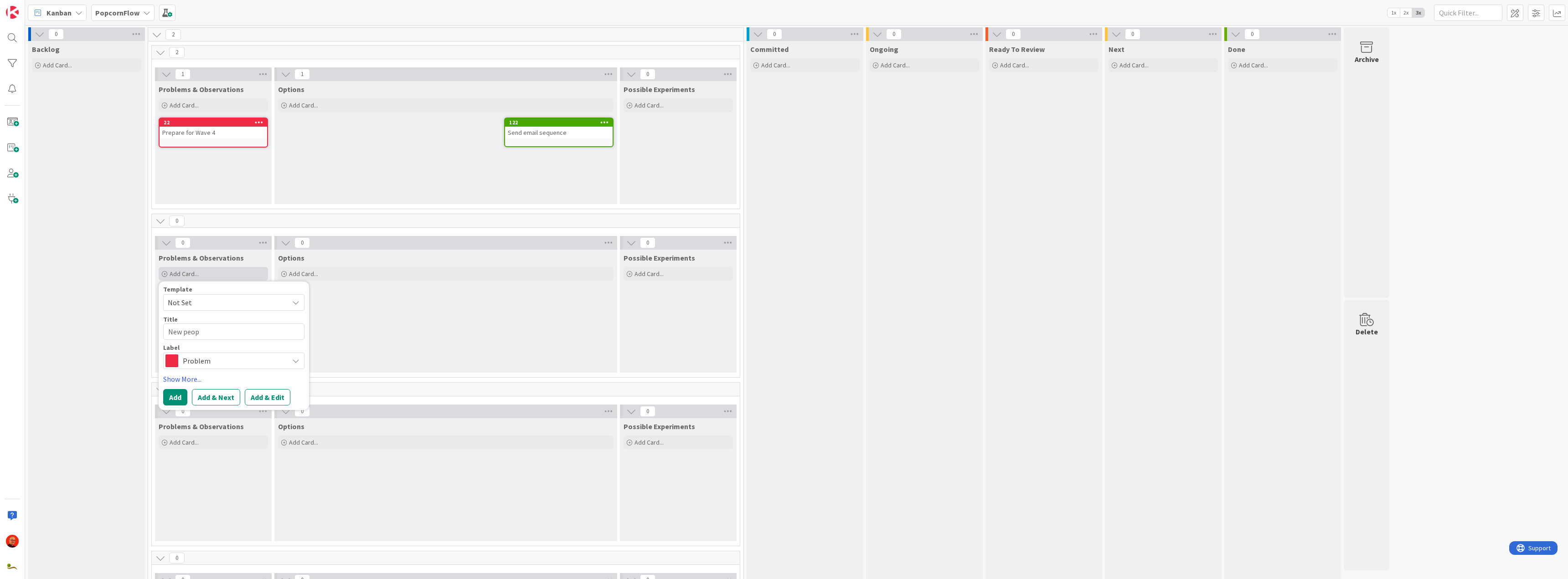
type textarea "New peopl"
type textarea "x"
type textarea "New people"
type textarea "x"
type textarea "New people"
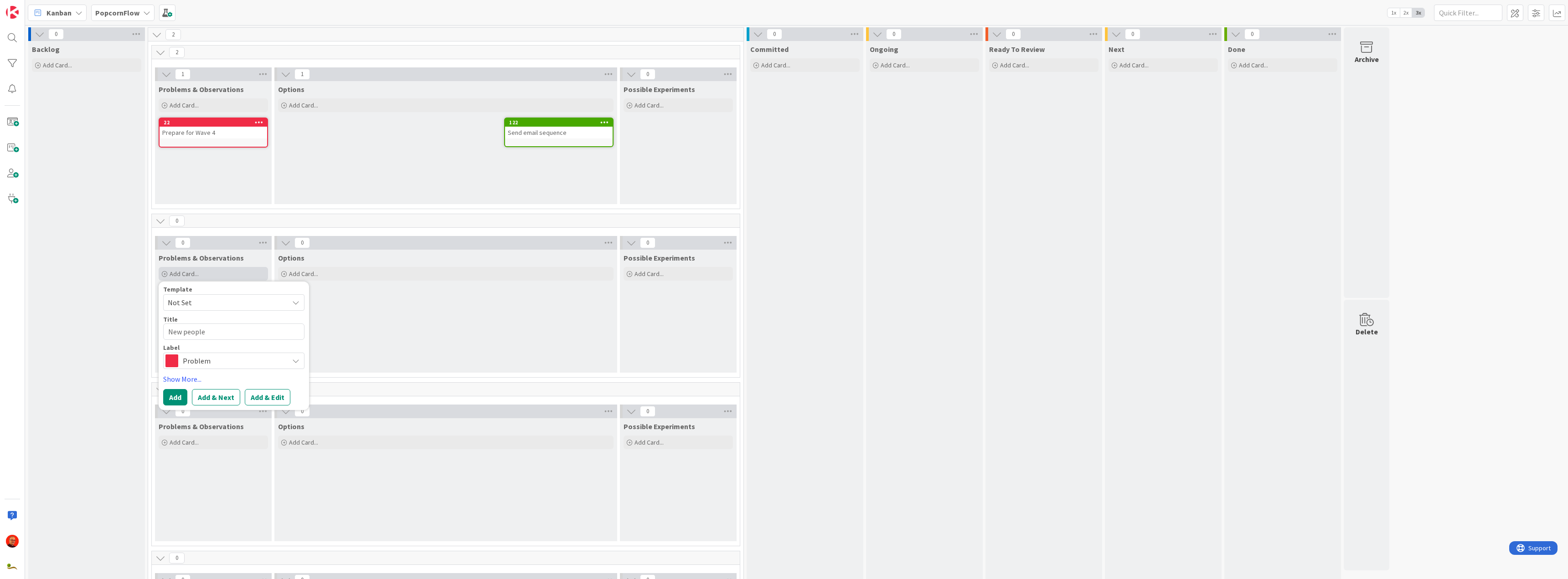
type textarea "x"
type textarea "New people a"
type textarea "x"
type textarea "New people ar"
type textarea "x"
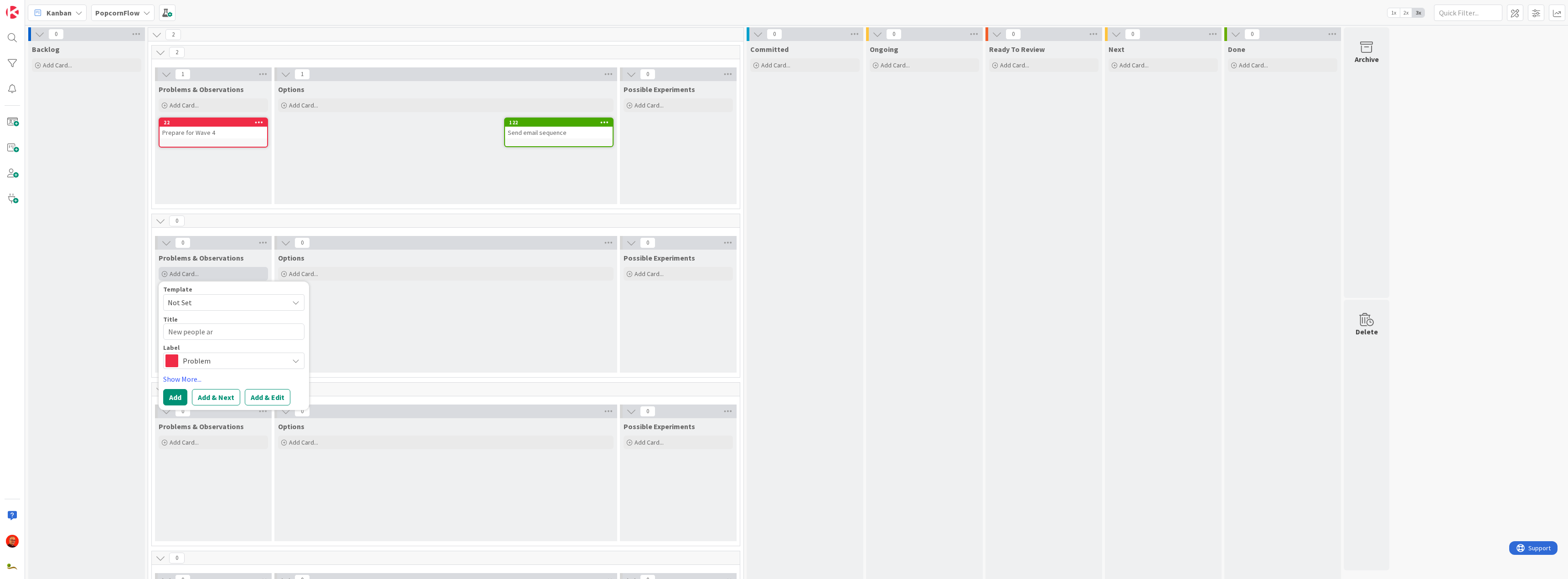
type textarea "New people are"
type textarea "x"
type textarea "New people are"
type textarea "x"
type textarea "New people are g"
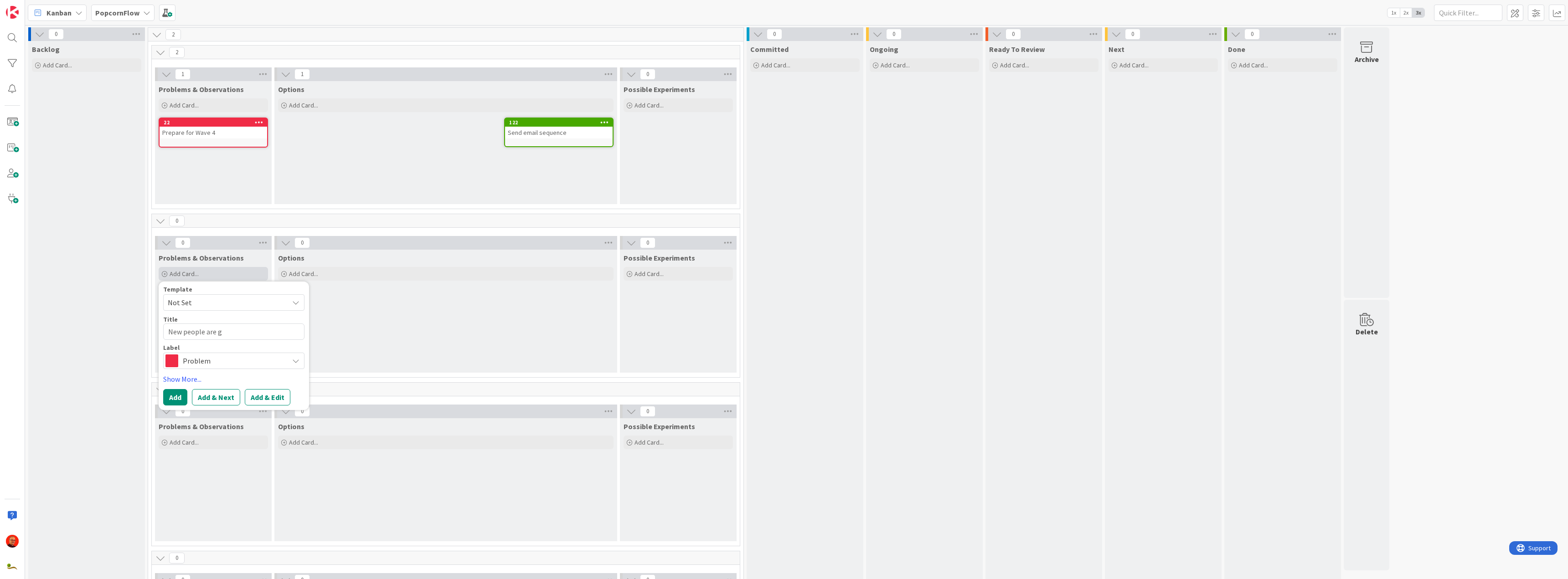
type textarea "x"
type textarea "New people are go"
type textarea "x"
type textarea "New people are goi"
type textarea "x"
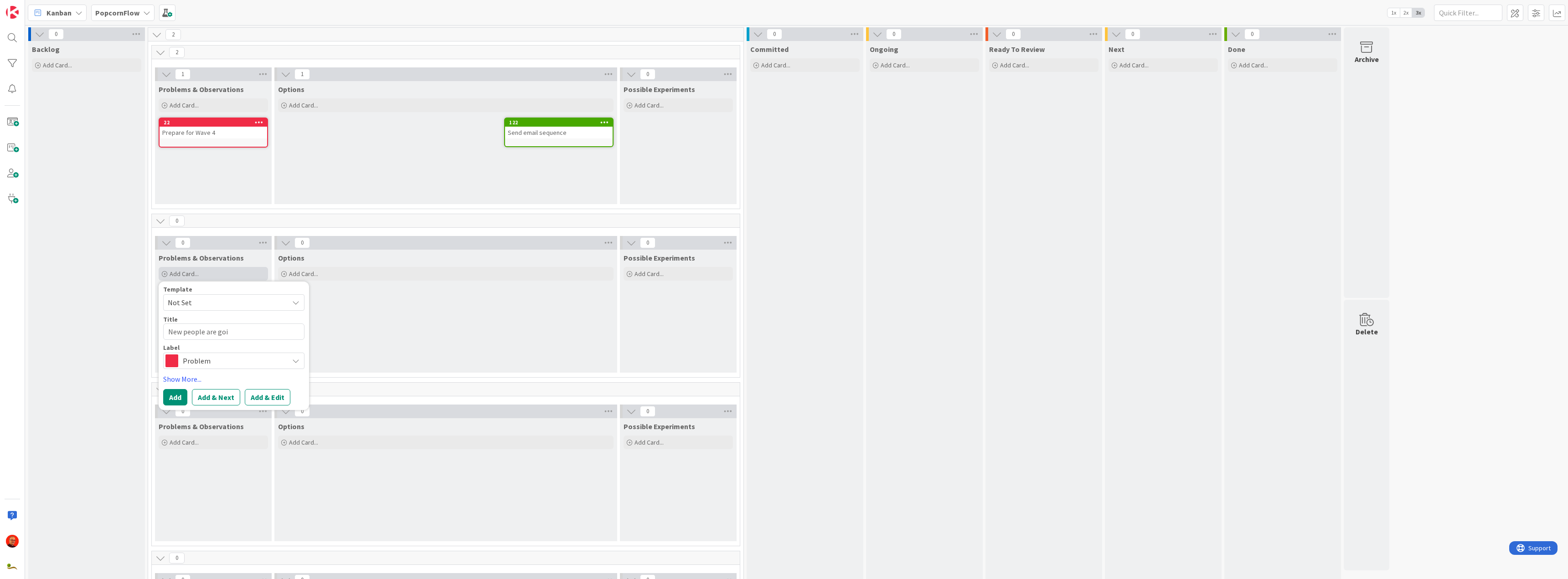
type textarea "New people are goin"
type textarea "x"
type textarea "New people are goi"
type textarea "x"
type textarea "New people are go"
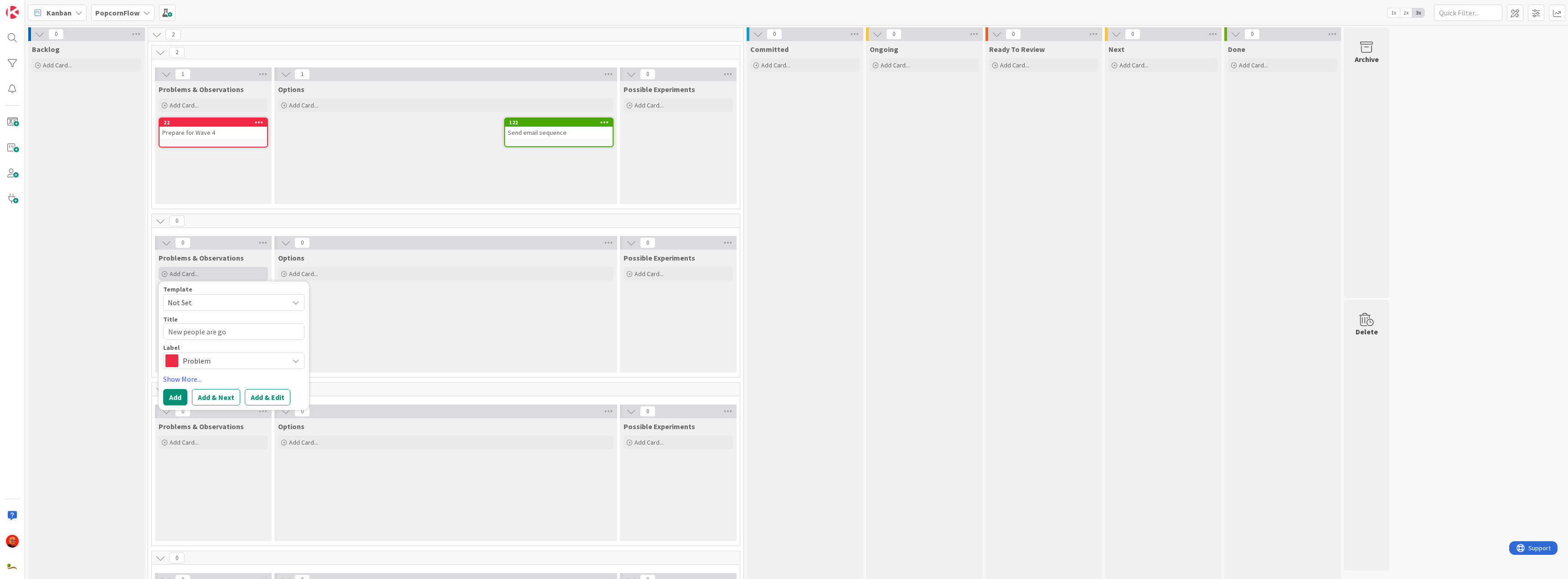
type textarea "x"
type textarea "New people are g"
type textarea "x"
type textarea "New people are"
type textarea "x"
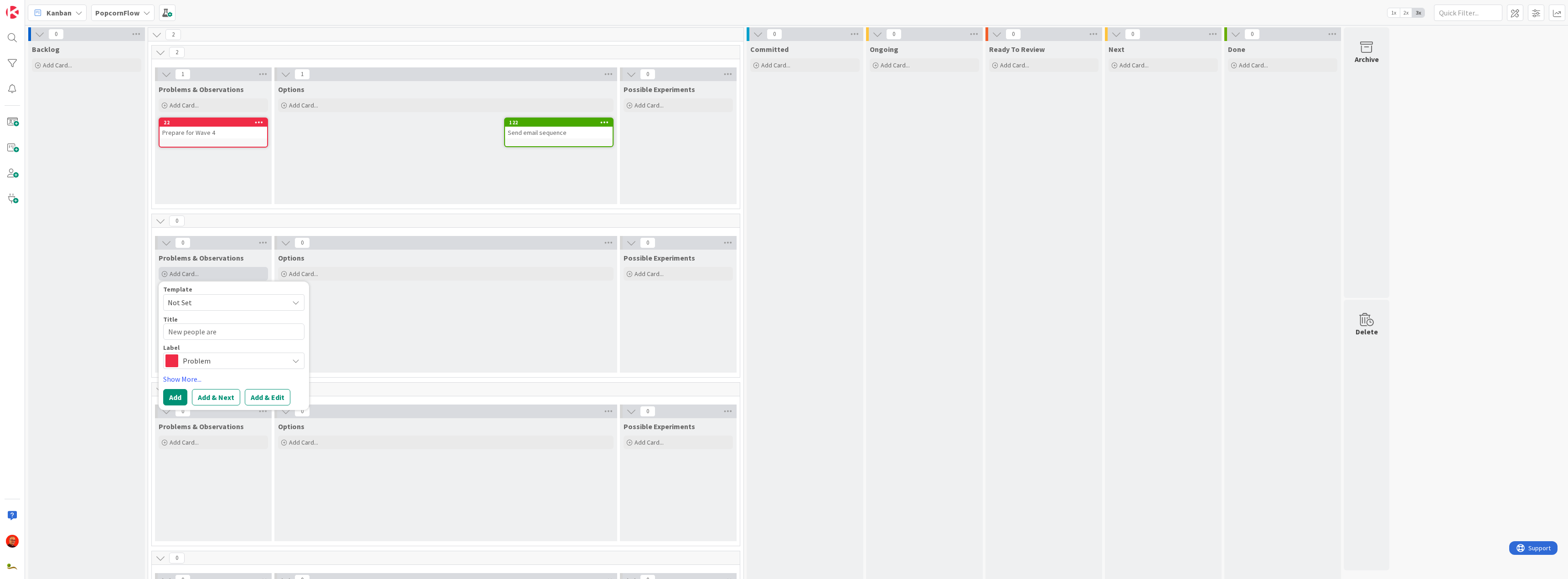
type textarea "New people are j"
type textarea "x"
type textarea "New people are jo"
type textarea "x"
type textarea "New people are joi"
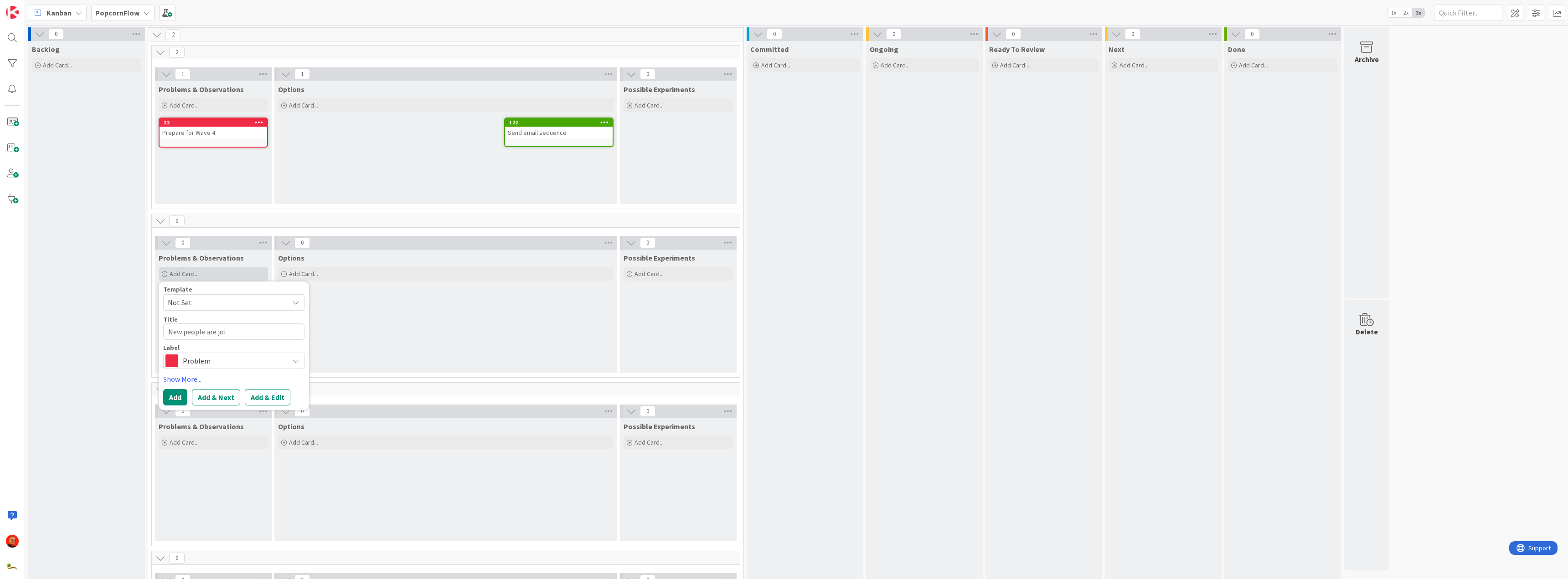
type textarea "x"
type textarea "New people are join"
type textarea "x"
type textarea "New people are joini"
type textarea "x"
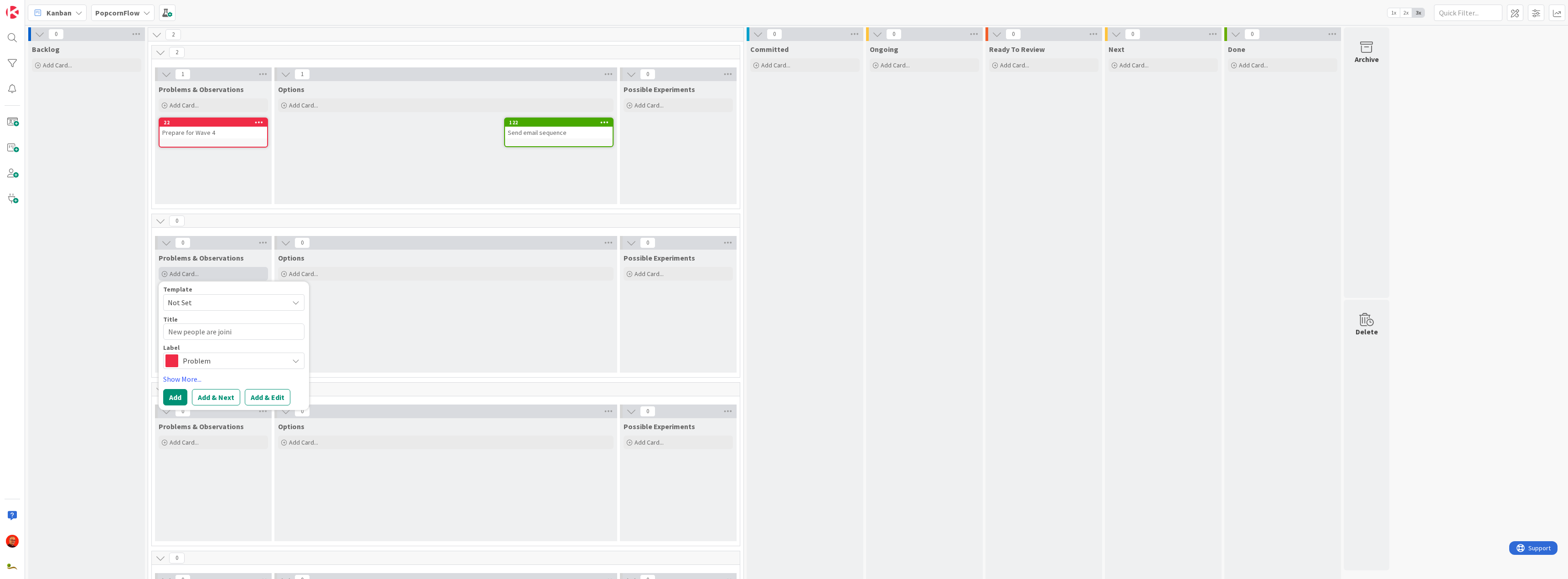
type textarea "New people are joinin"
type textarea "x"
type textarea "New people are joining"
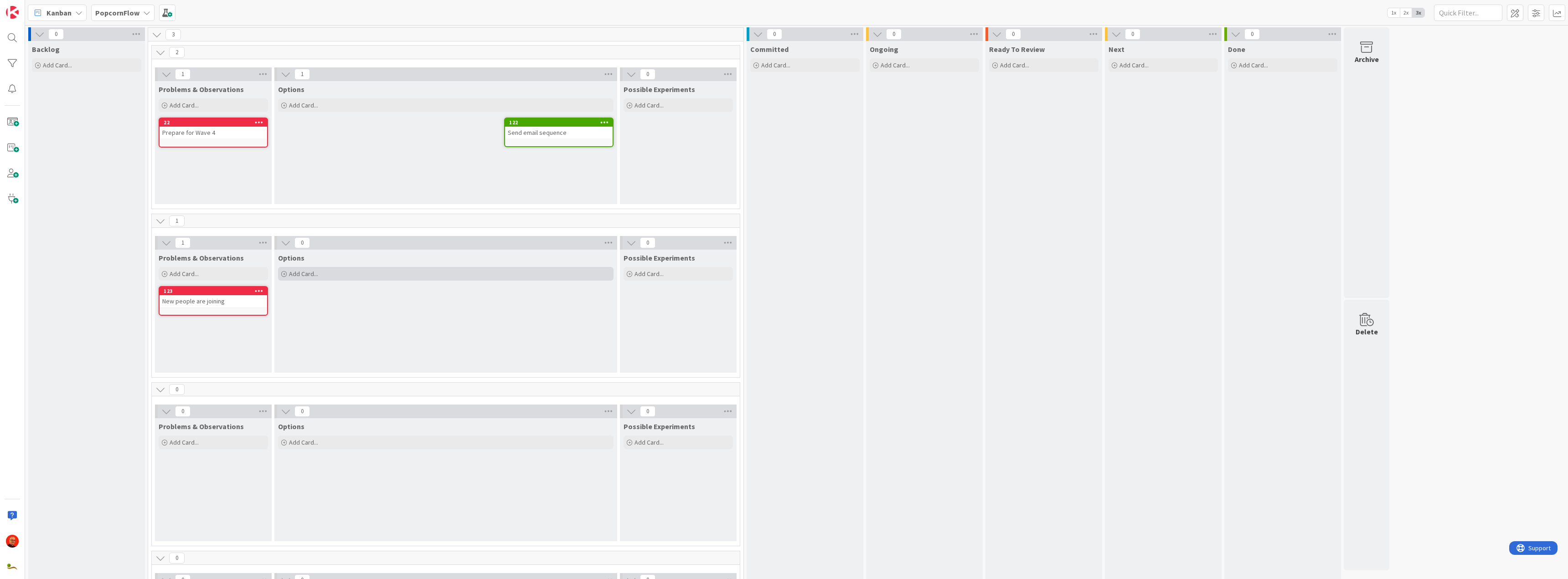
click at [296, 270] on div "Add Card..." at bounding box center [445, 273] width 335 height 14
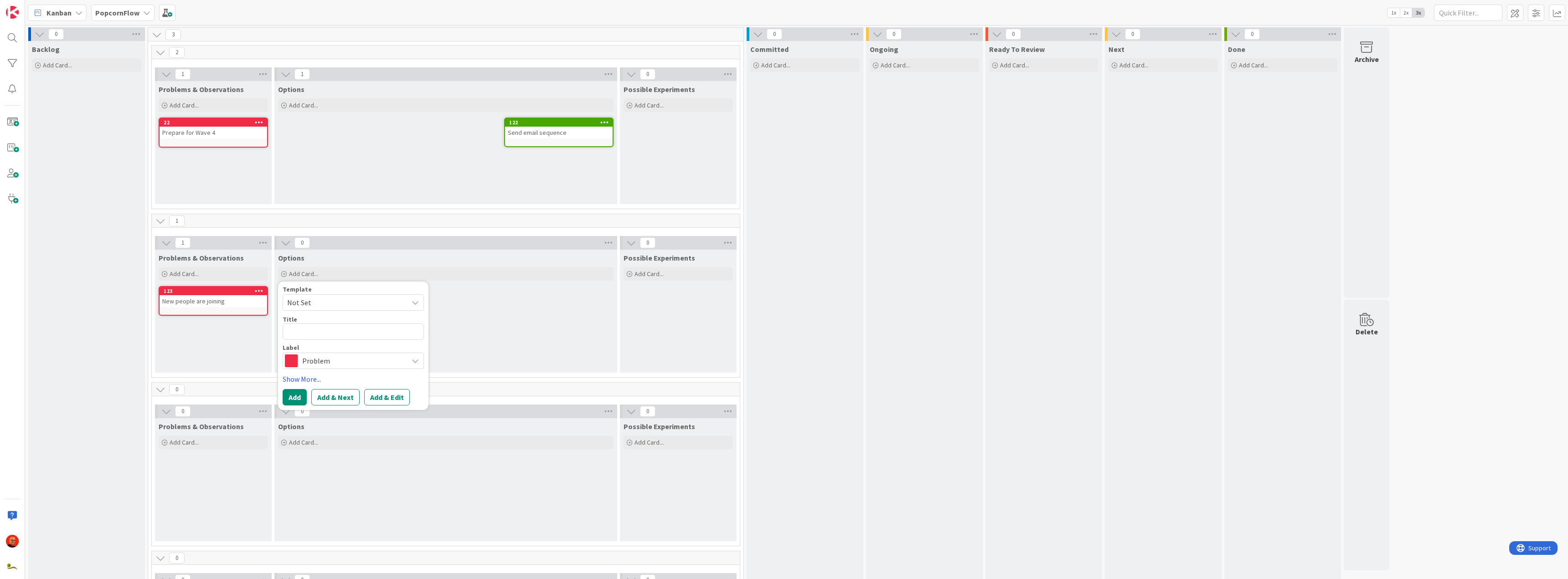
click at [308, 356] on span "Problem" at bounding box center [353, 361] width 102 height 13
click at [322, 415] on span "Options" at bounding box center [372, 415] width 111 height 14
click at [321, 329] on textarea at bounding box center [353, 332] width 141 height 17
type textarea "x"
type textarea "C"
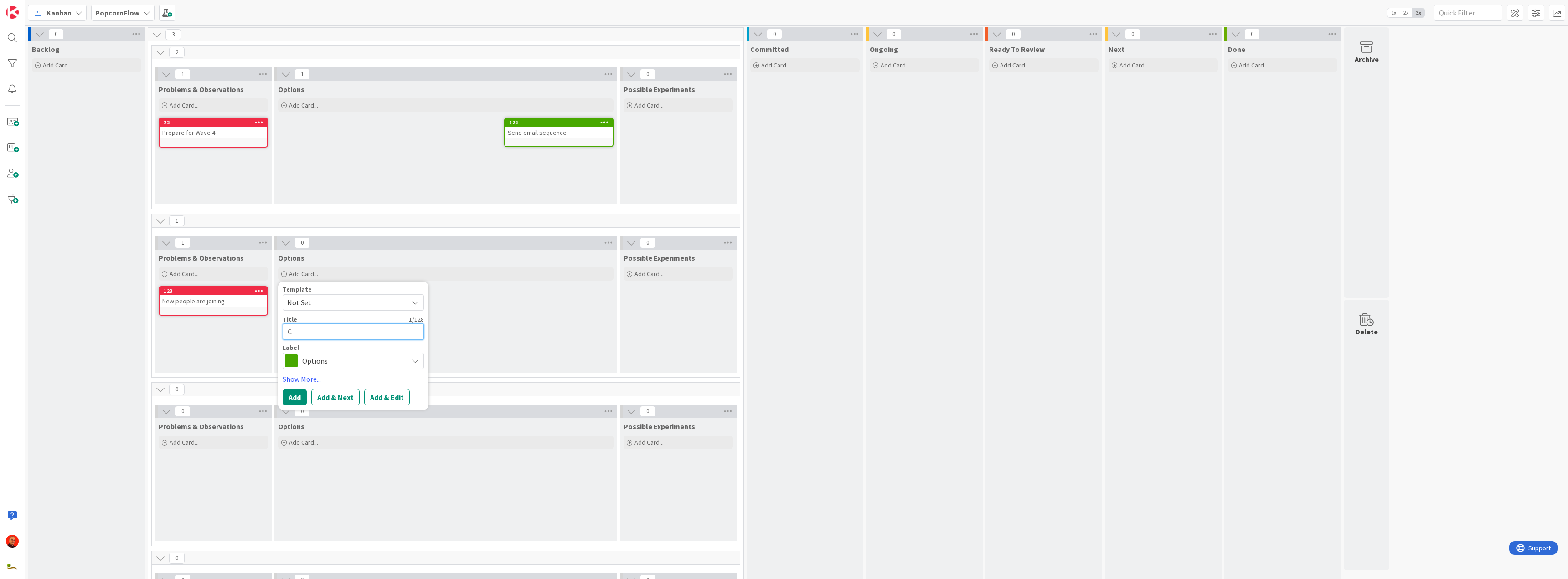
type textarea "x"
type textarea "Cr"
type textarea "x"
type textarea "Cre"
type textarea "x"
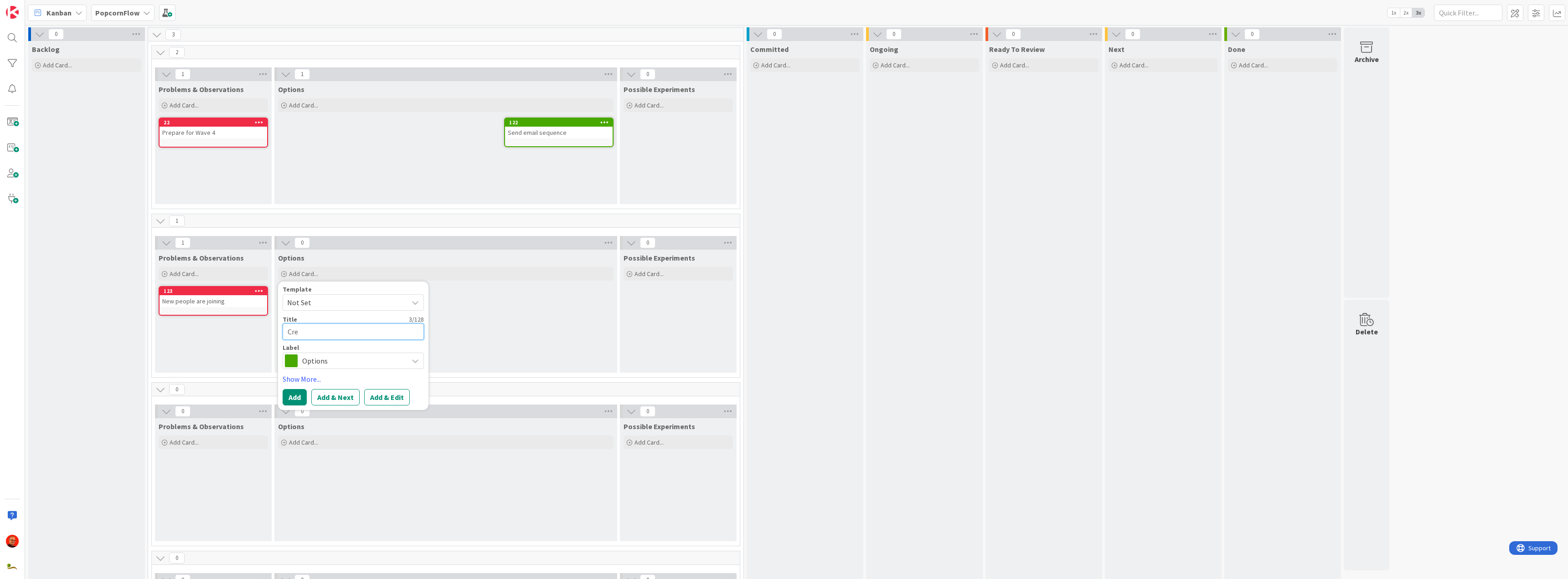
type textarea "Crea"
type textarea "x"
type textarea "Creat"
type textarea "x"
type textarea "Create"
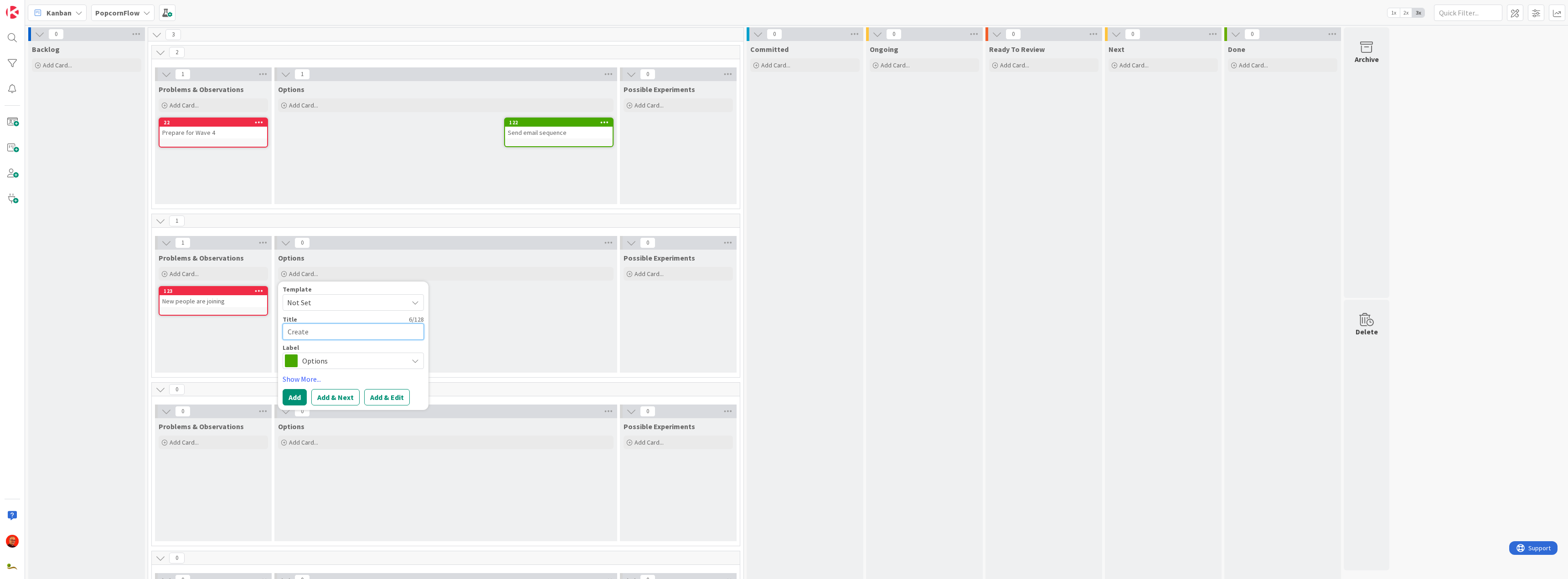
type textarea "x"
type textarea "Creat"
type textarea "x"
type textarea "Crea"
type textarea "x"
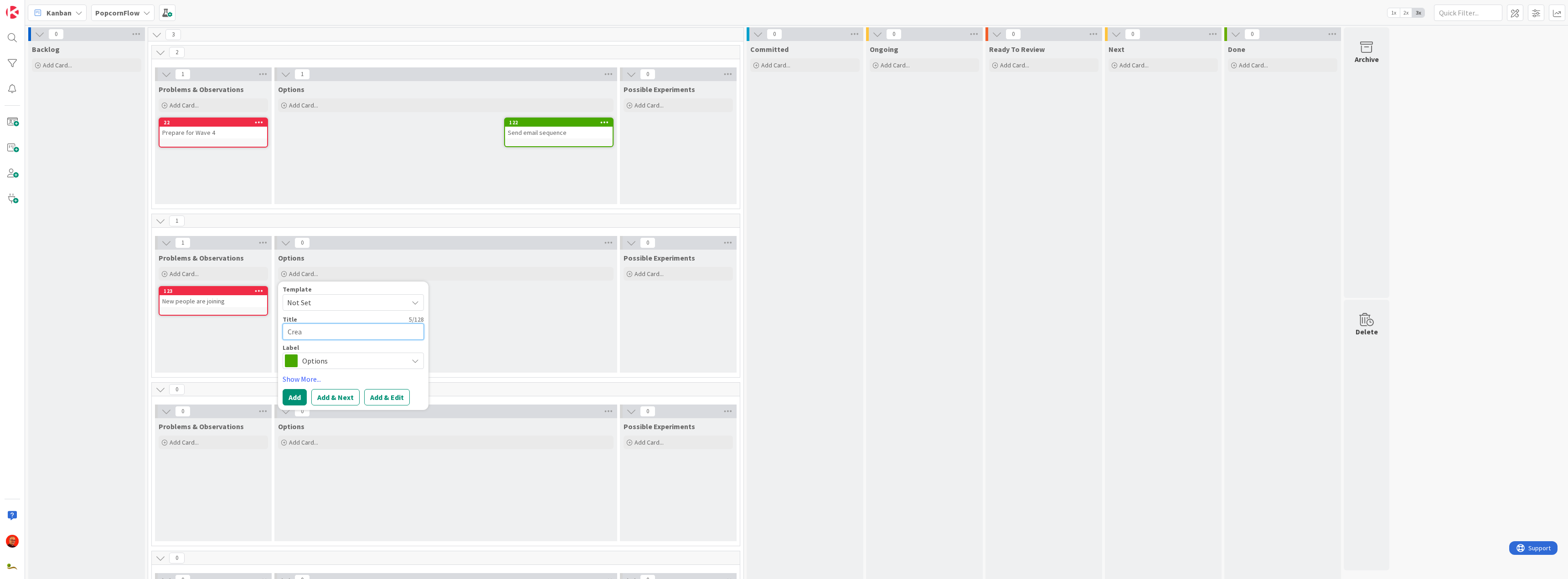
type textarea "Cre"
type textarea "x"
type textarea "Cr"
type textarea "x"
type textarea "C"
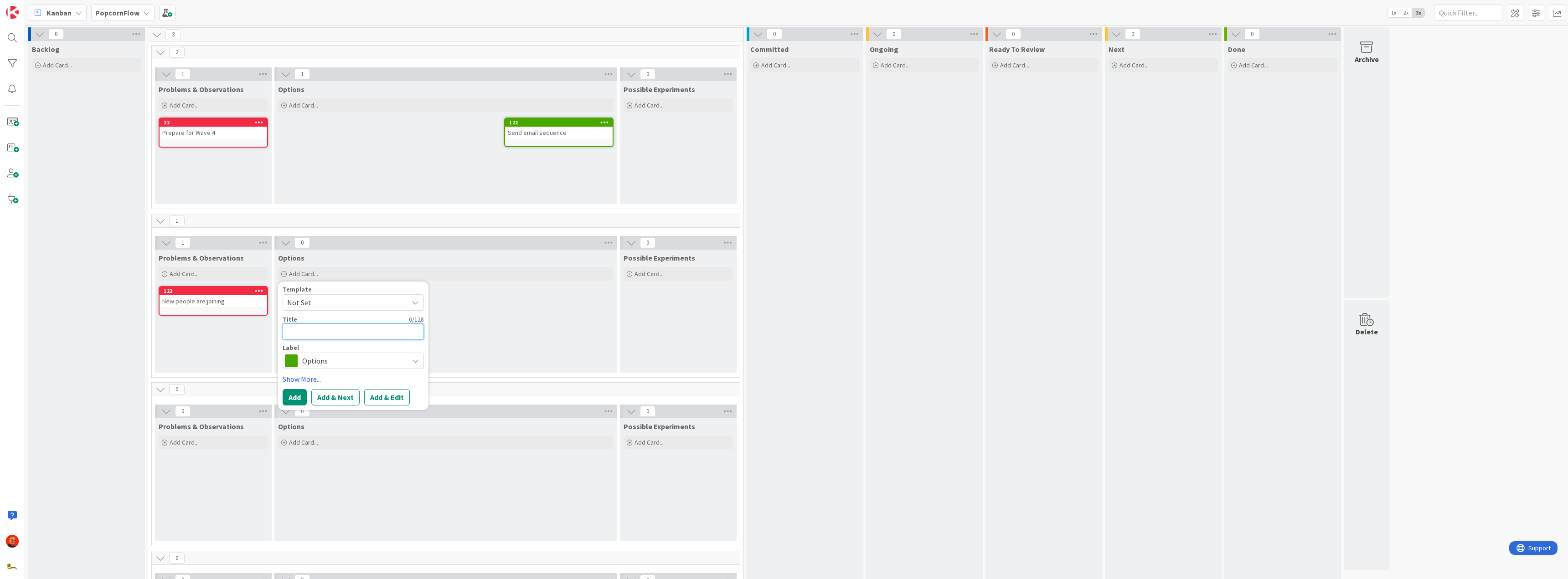
type textarea "x"
type textarea "C"
type textarea "x"
type textarea "Cr"
type textarea "x"
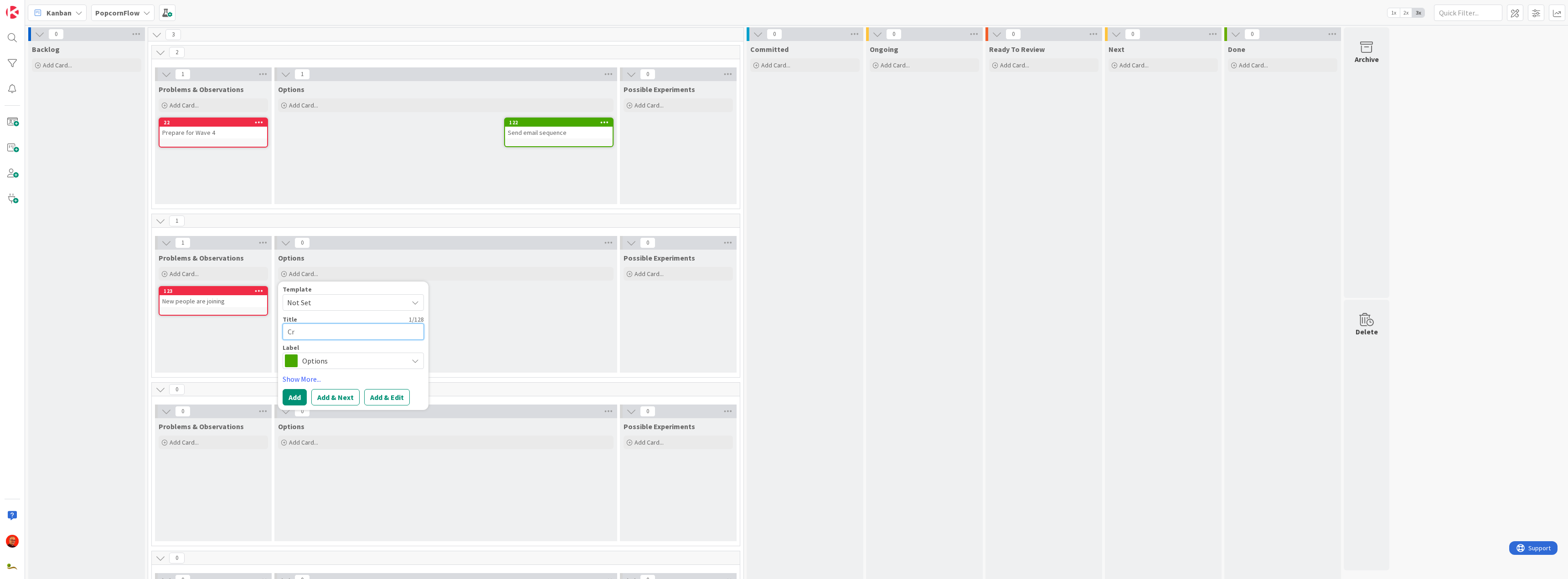
type textarea "Cre"
type textarea "x"
type textarea "Crea"
type textarea "x"
type textarea "Creat"
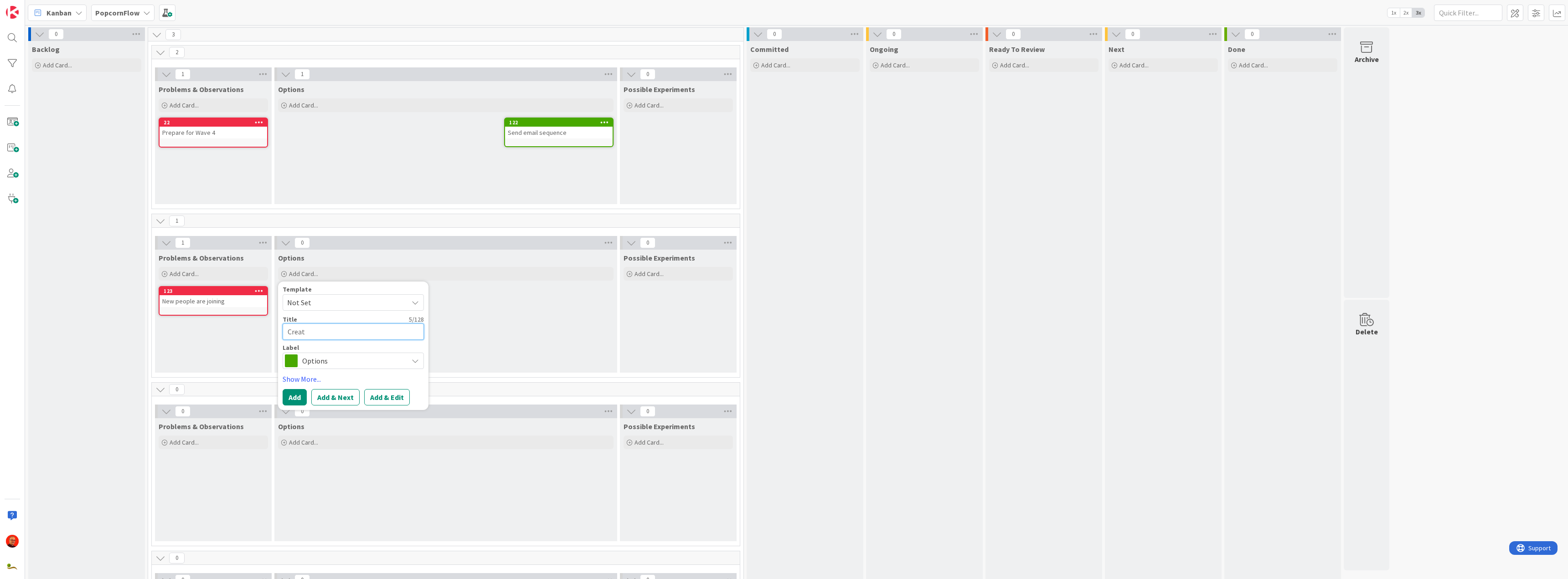
type textarea "x"
type textarea "Create"
type textarea "x"
type textarea "Create"
type textarea "x"
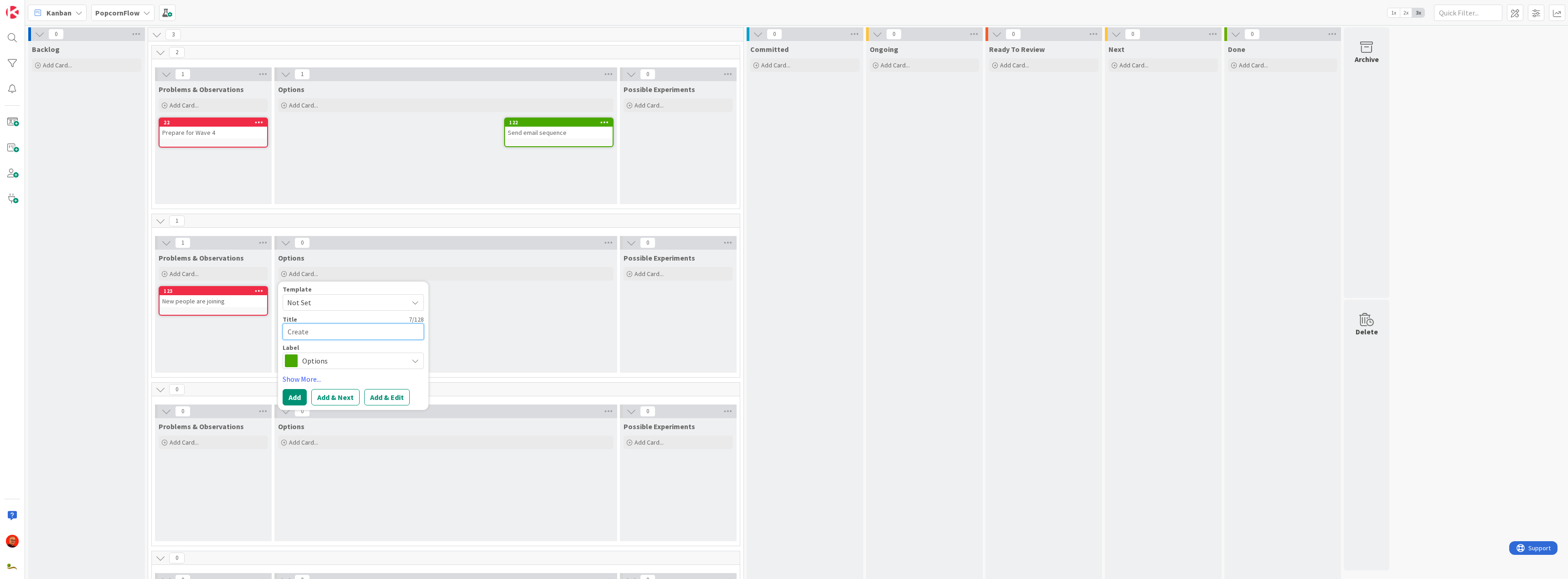
type textarea "Create o"
type textarea "x"
type textarea "Create on"
type textarea "x"
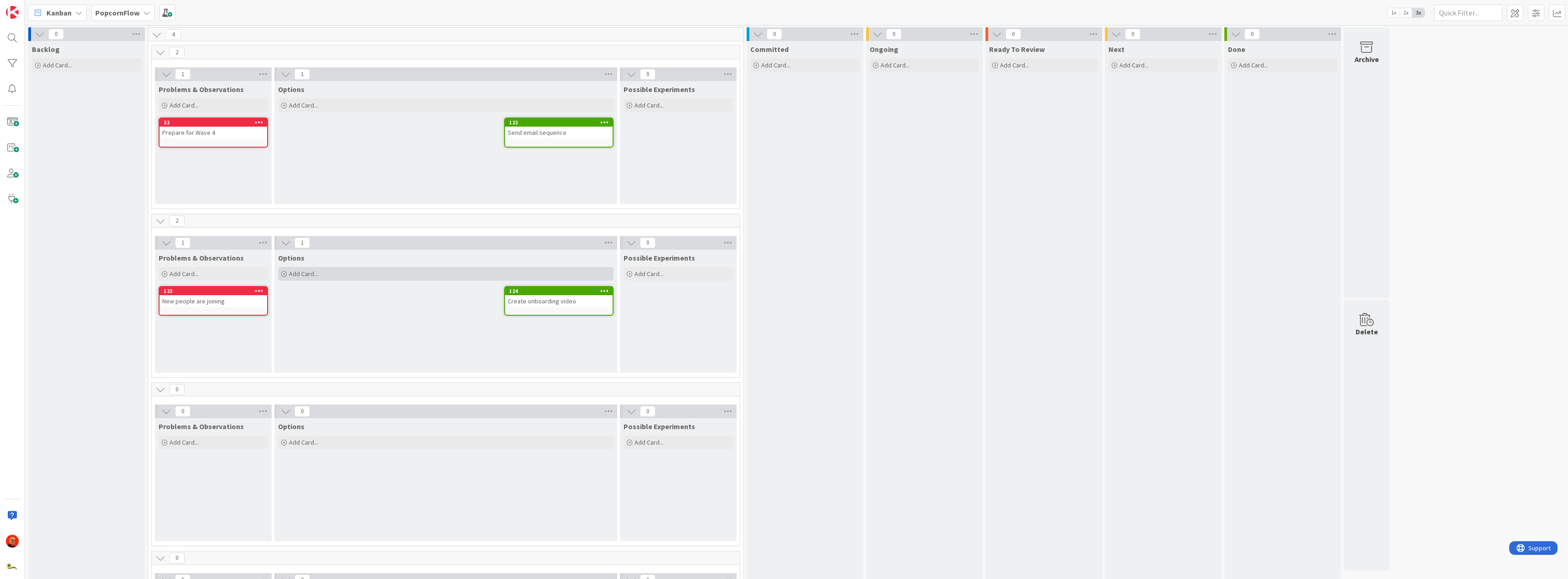
click at [311, 276] on span "Add Card..." at bounding box center [304, 273] width 30 height 8
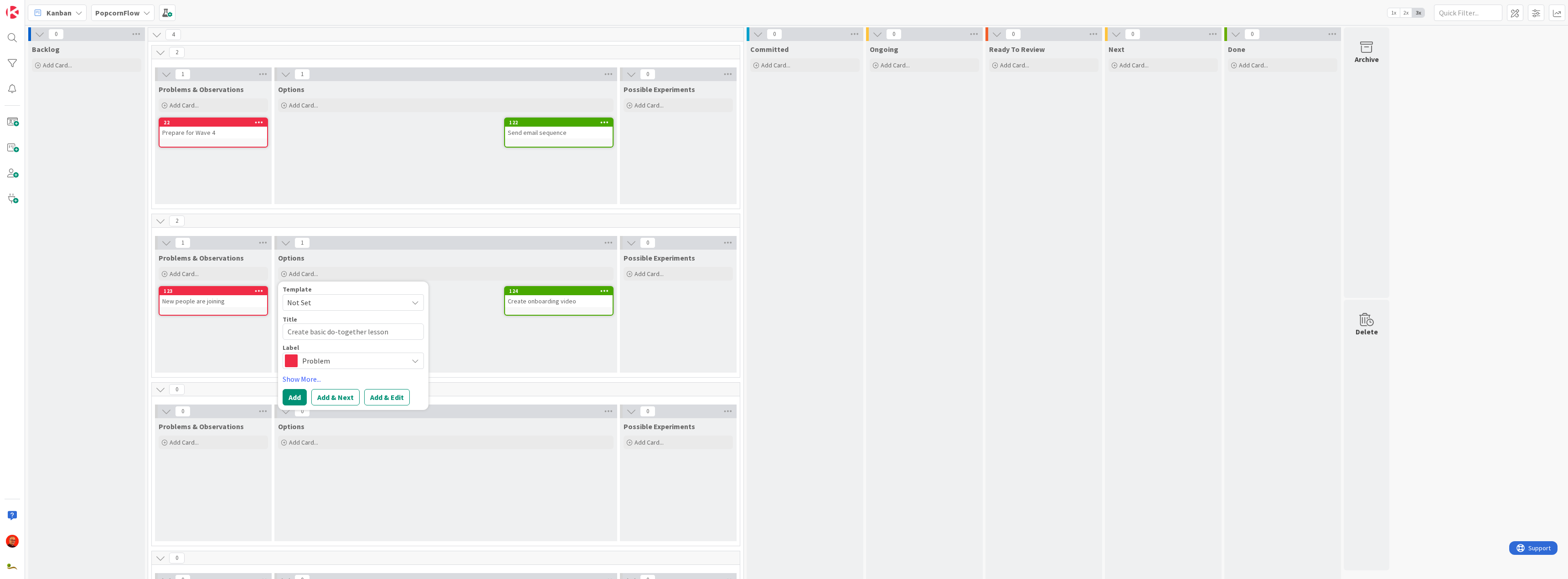
click at [320, 362] on span "Problem" at bounding box center [353, 361] width 102 height 13
click at [326, 413] on span "Options" at bounding box center [372, 415] width 111 height 14
click at [340, 394] on button "Add & Next" at bounding box center [335, 398] width 48 height 17
click at [319, 298] on span "Not Set" at bounding box center [344, 302] width 114 height 12
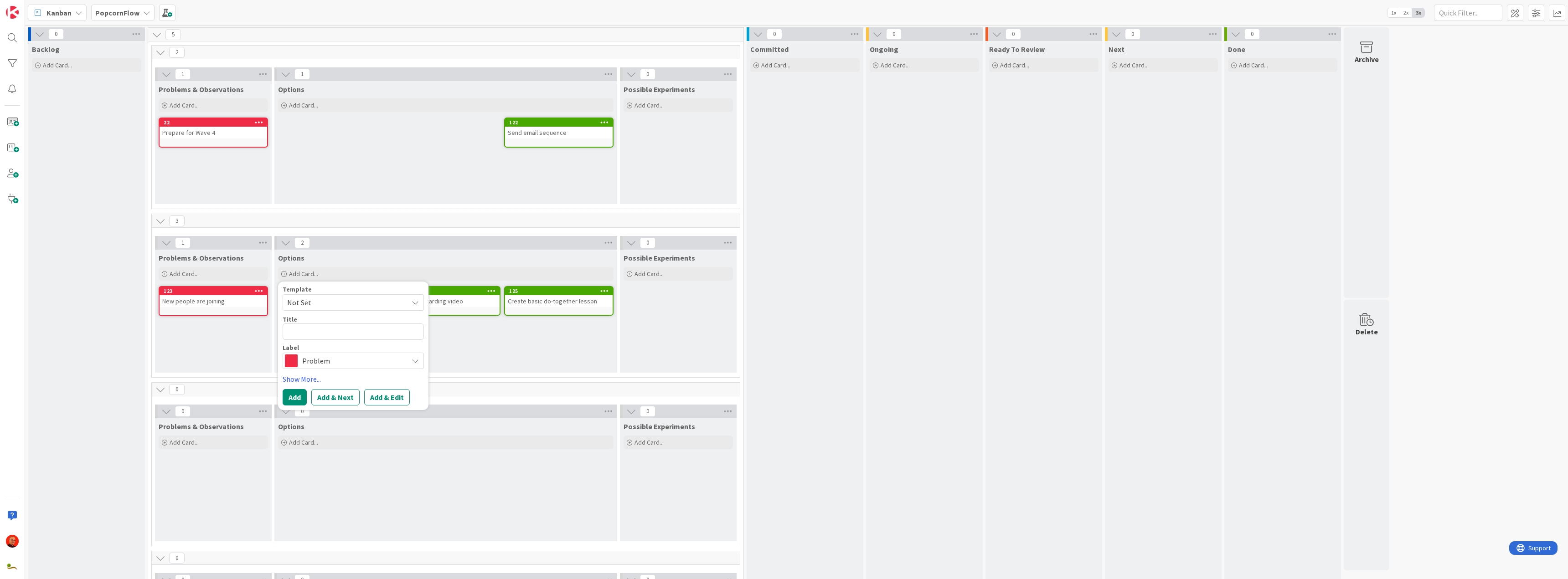
click at [317, 356] on span "Problem" at bounding box center [353, 361] width 102 height 13
click at [331, 411] on span "Options" at bounding box center [372, 415] width 111 height 14
click at [295, 331] on textarea at bounding box center [353, 332] width 141 height 17
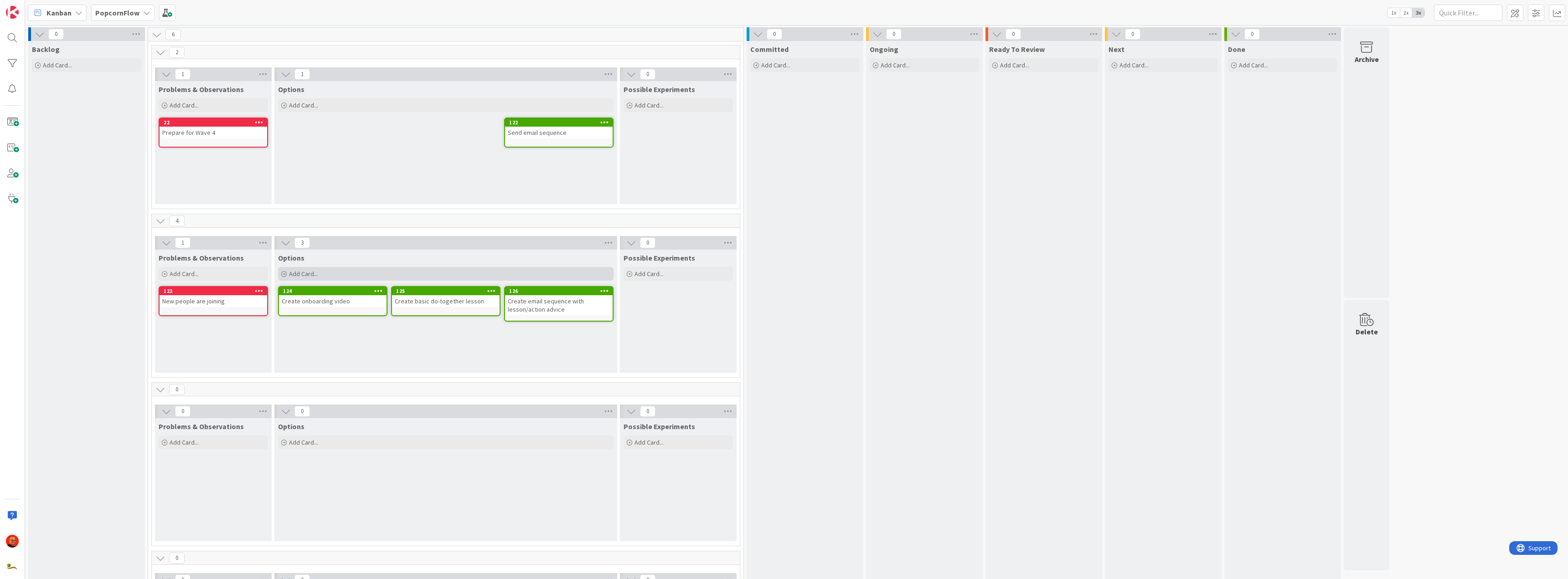
click at [300, 275] on span "Add Card..." at bounding box center [304, 273] width 30 height 8
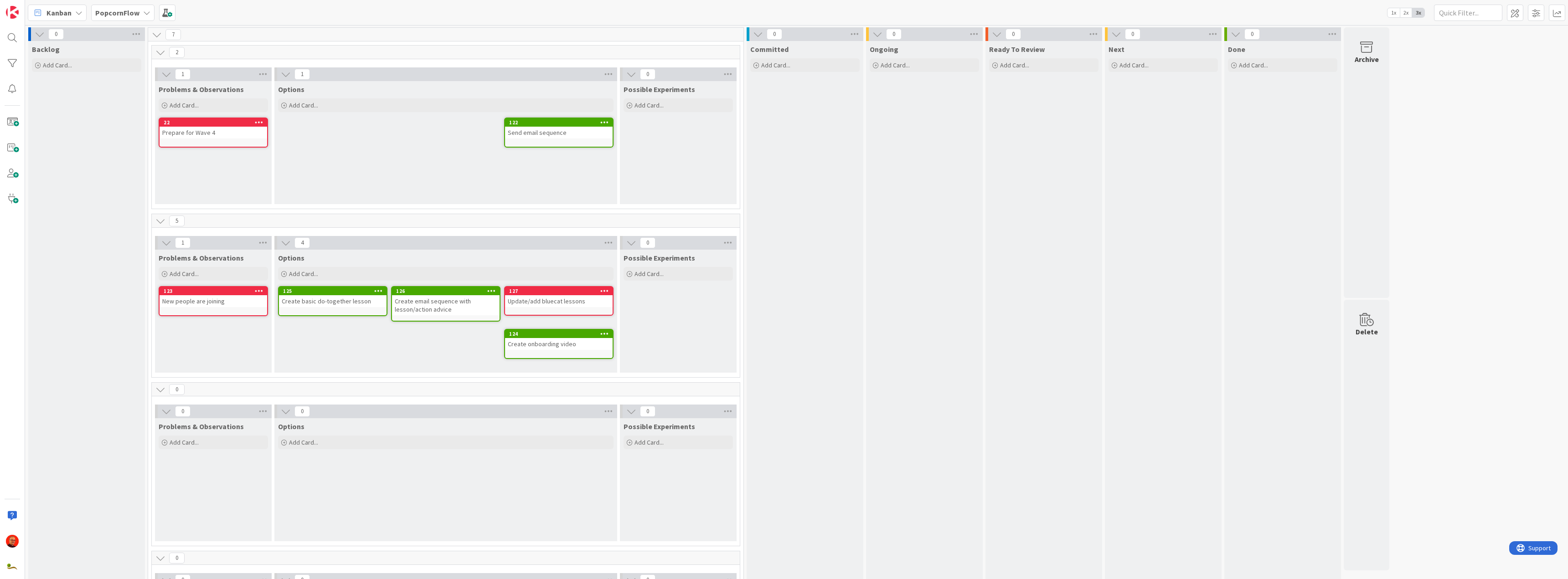
click at [604, 290] on icon at bounding box center [604, 291] width 8 height 6
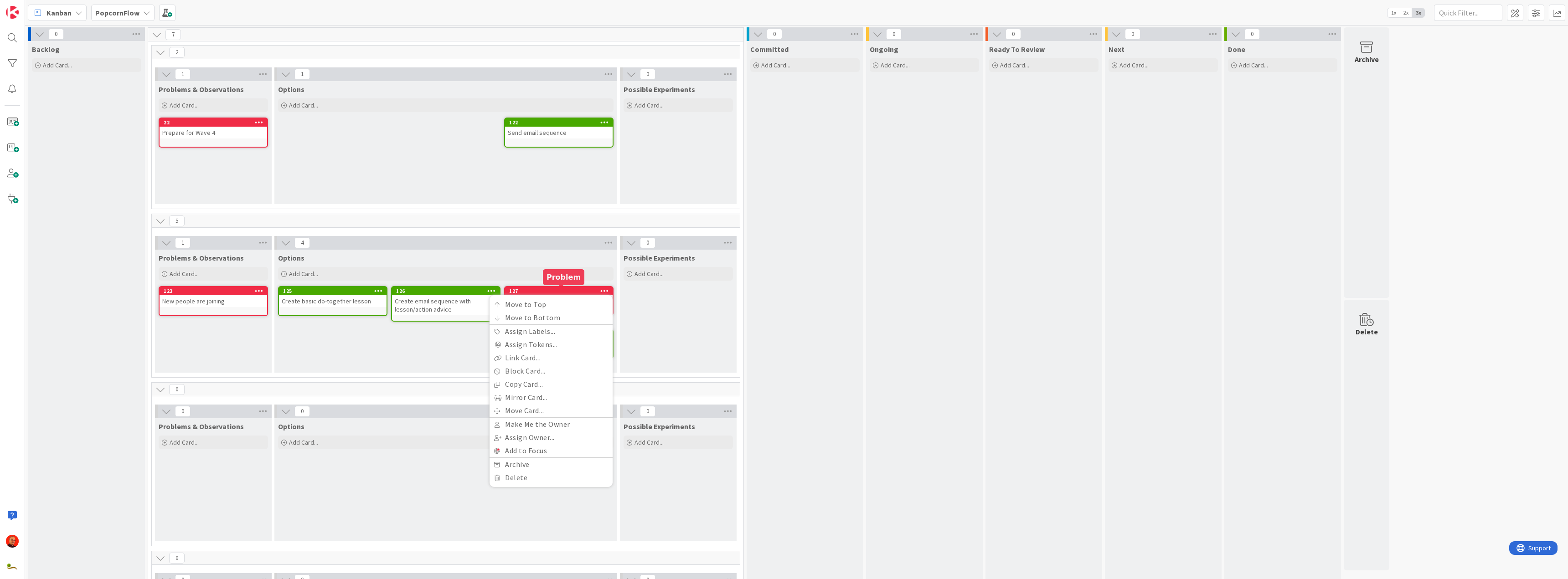
click at [571, 290] on div "127" at bounding box center [561, 291] width 103 height 6
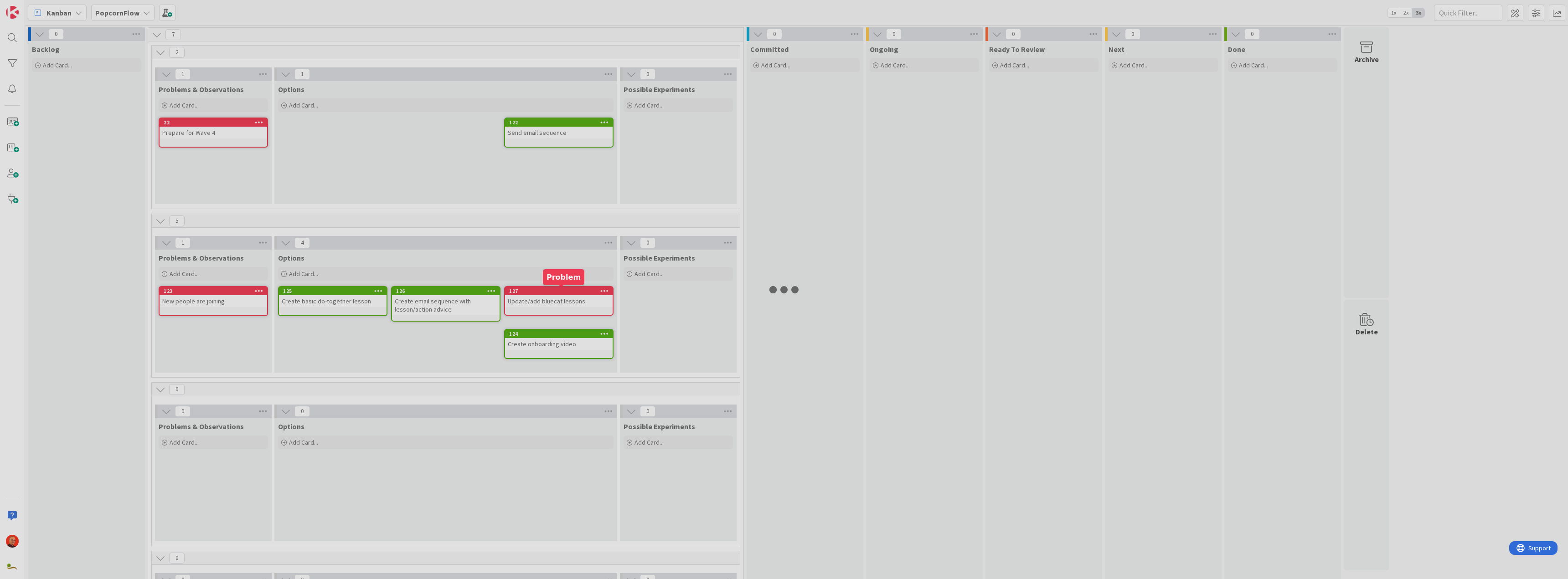
click at [571, 290] on div at bounding box center [784, 289] width 1568 height 579
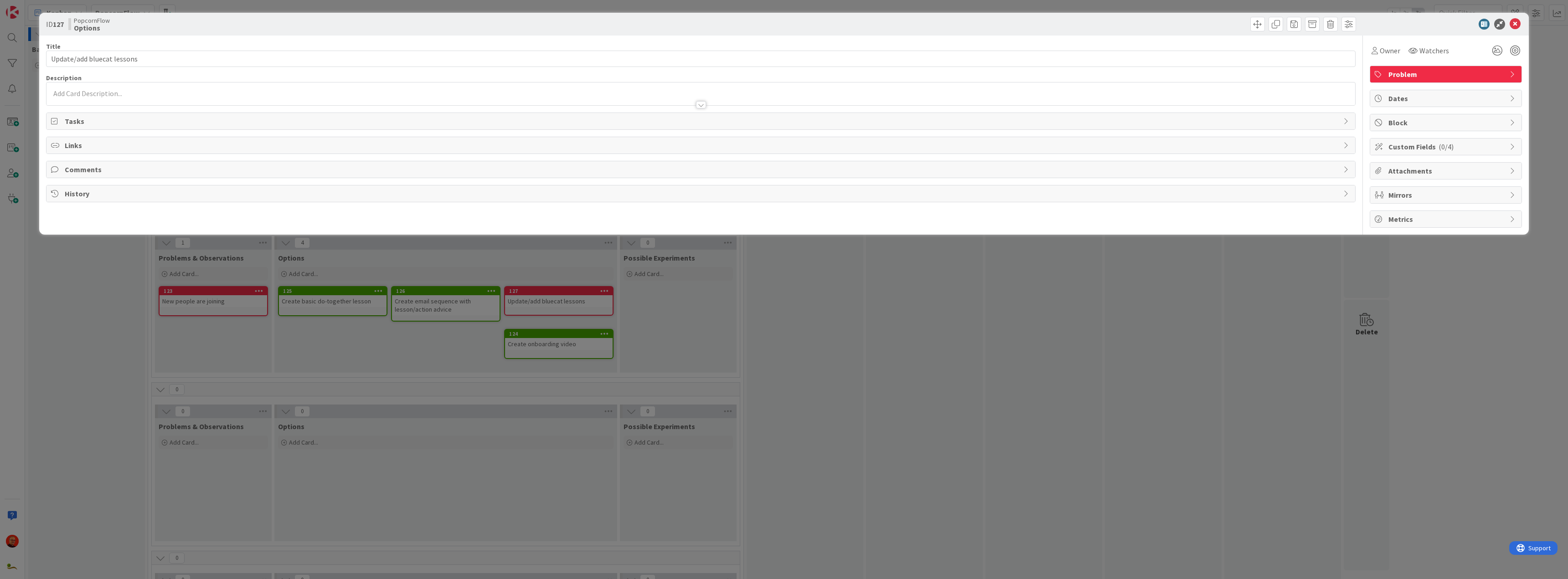
click at [1491, 67] on div "Problem" at bounding box center [1446, 75] width 151 height 17
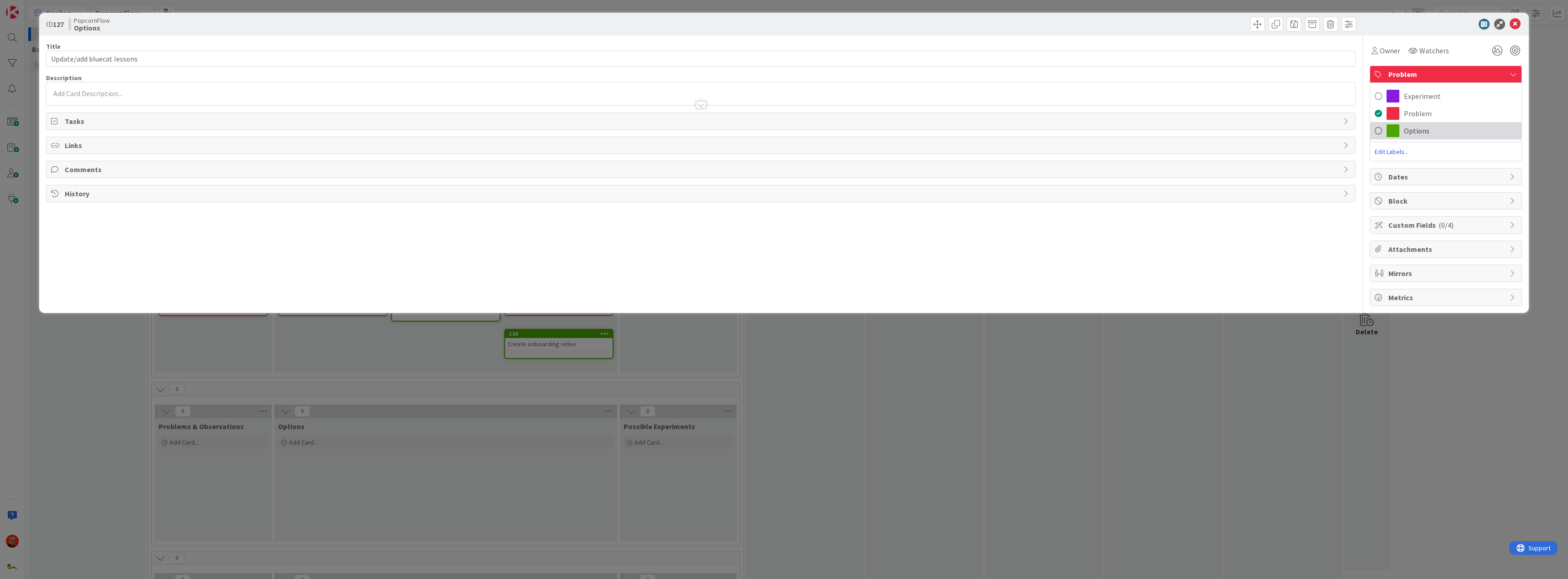
click at [1417, 126] on span "Options" at bounding box center [1417, 131] width 26 height 11
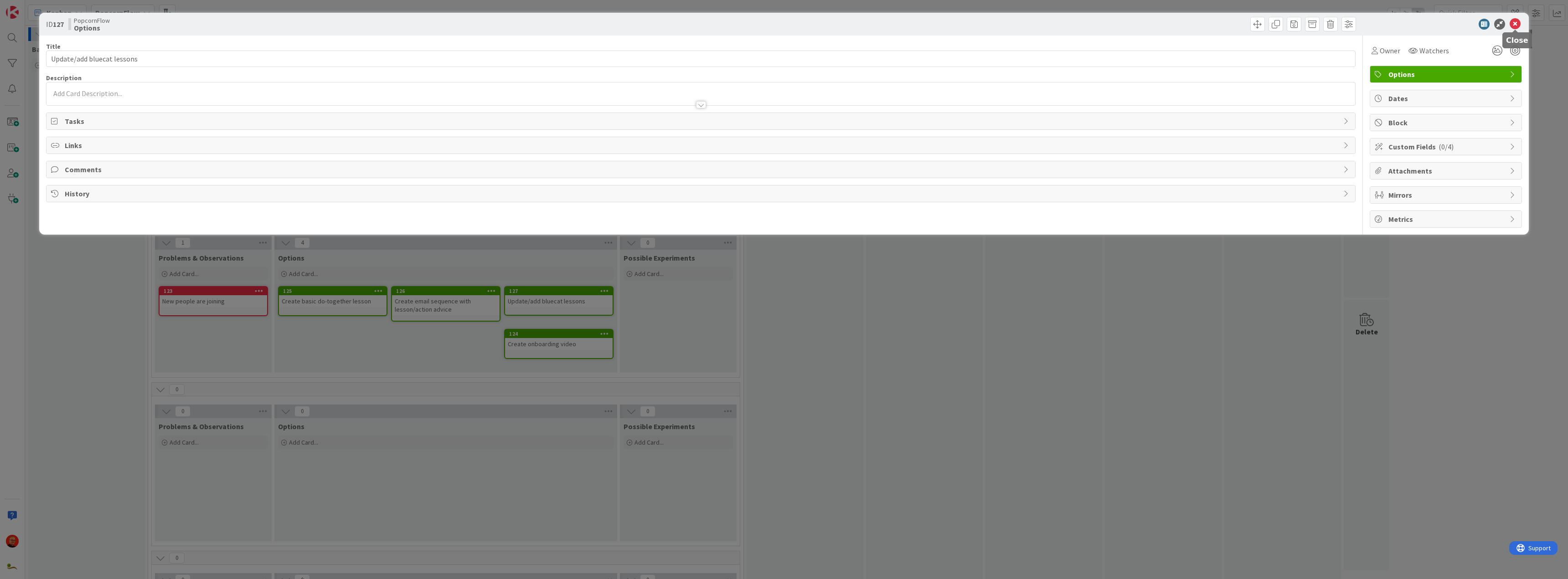
click at [1516, 23] on icon at bounding box center [1515, 24] width 11 height 11
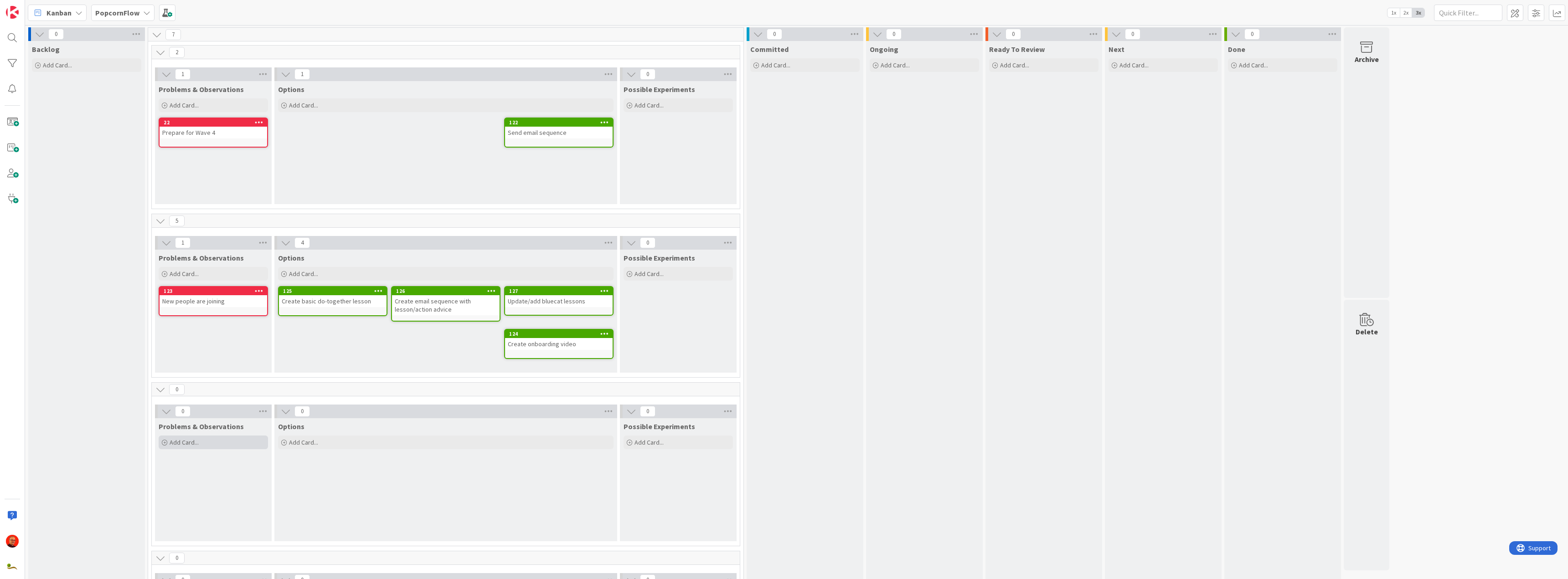
click at [182, 446] on span "Add Card..." at bounding box center [185, 442] width 30 height 8
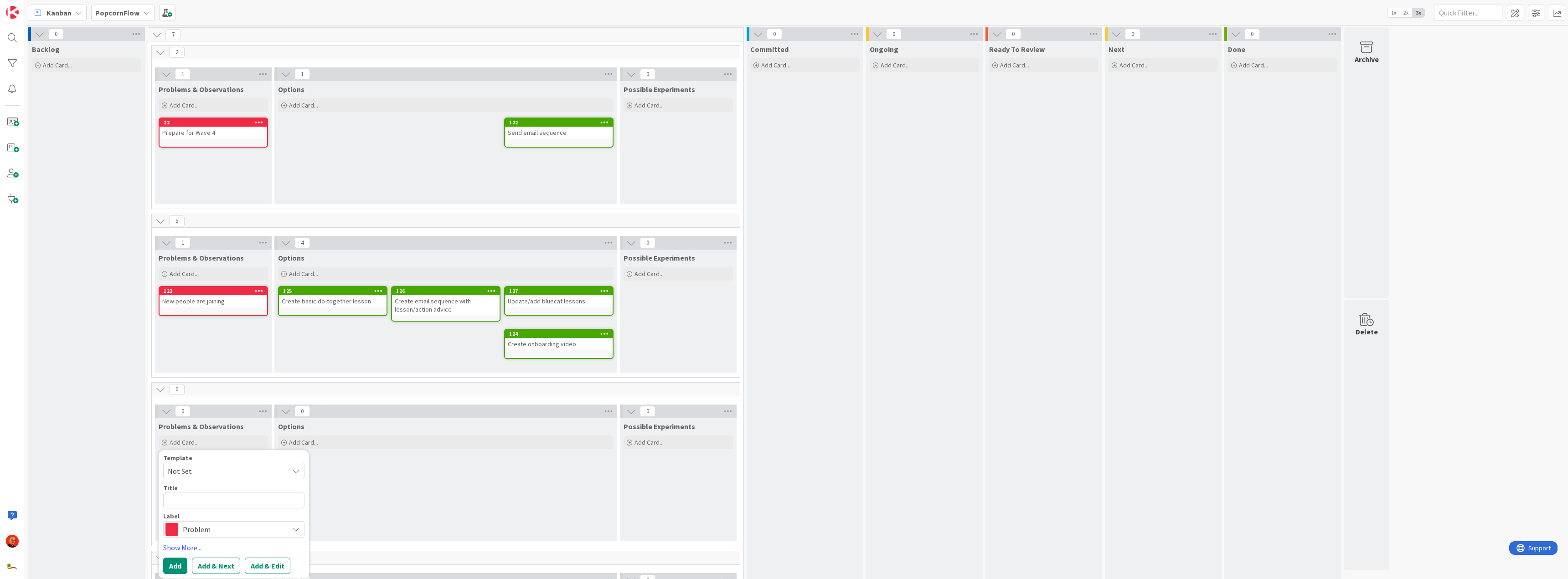
click at [357, 337] on div "Options Add Card... Template Not Set Not Set Experiment Edit Card Templates Tit…" at bounding box center [445, 311] width 343 height 123
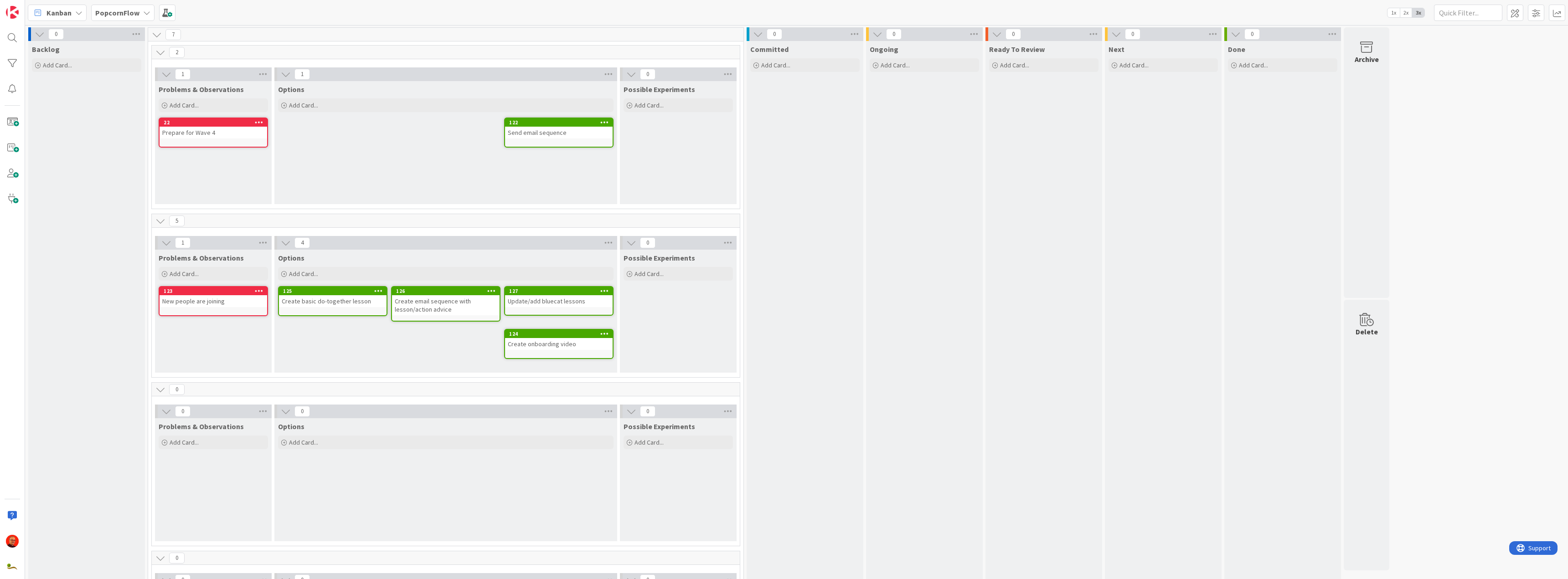
click at [297, 339] on div "Options Add Card... Template Not Set Not Set Experiment Edit Card Templates Tit…" at bounding box center [445, 311] width 343 height 123
click at [178, 441] on span "Add Card..." at bounding box center [185, 442] width 30 height 8
click at [127, 11] on b "PopcornFlow" at bounding box center [117, 13] width 44 height 9
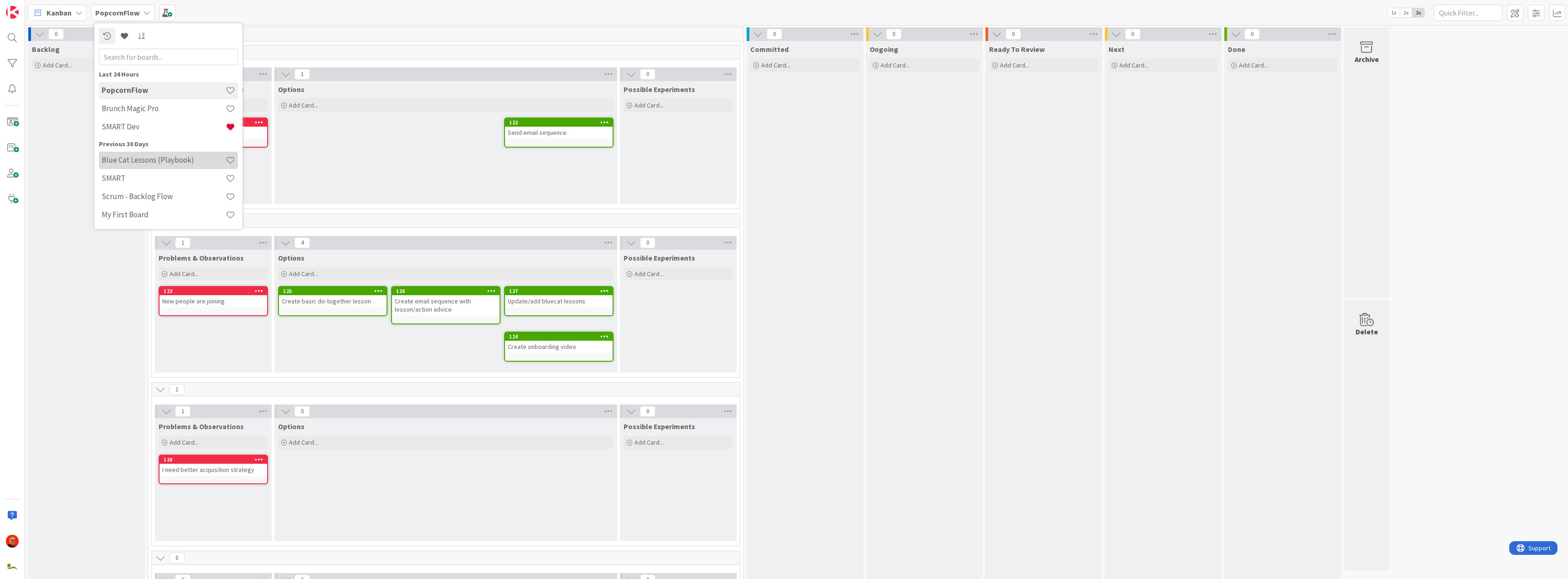
click at [136, 159] on h4 "Blue Cat Lessons (Playbook)" at bounding box center [163, 160] width 124 height 9
